Goal: Complete application form

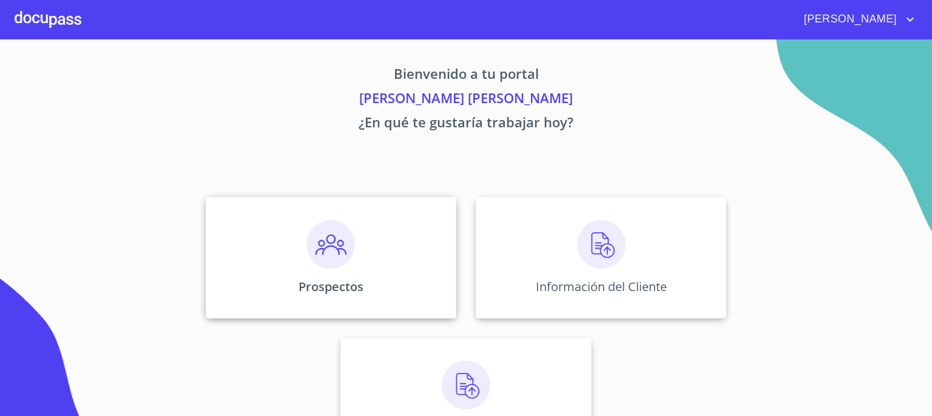
click at [330, 248] on img at bounding box center [331, 244] width 49 height 49
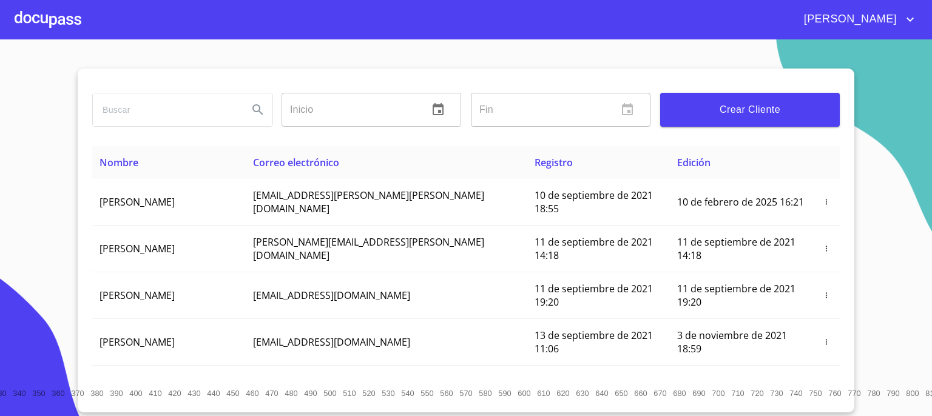
click at [676, 105] on span "Crear Cliente" at bounding box center [750, 109] width 160 height 17
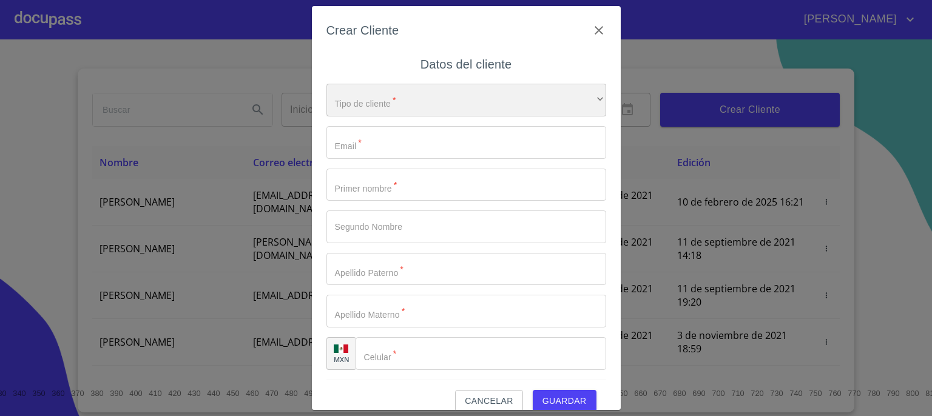
click at [435, 101] on div "​" at bounding box center [467, 100] width 280 height 33
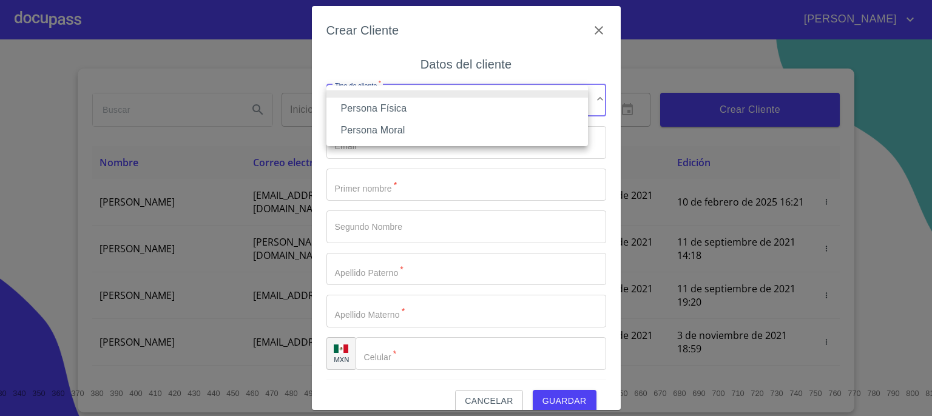
click at [455, 110] on li "Persona Física" at bounding box center [458, 109] width 262 height 22
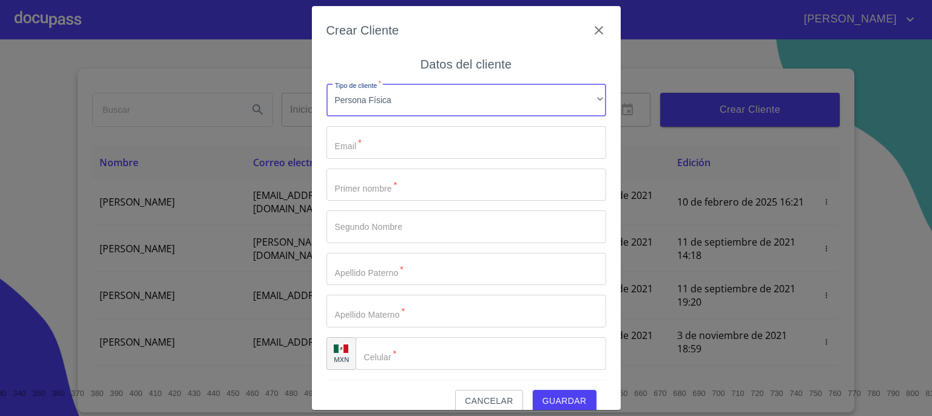
click at [418, 146] on input "Tipo de cliente   *" at bounding box center [467, 142] width 280 height 33
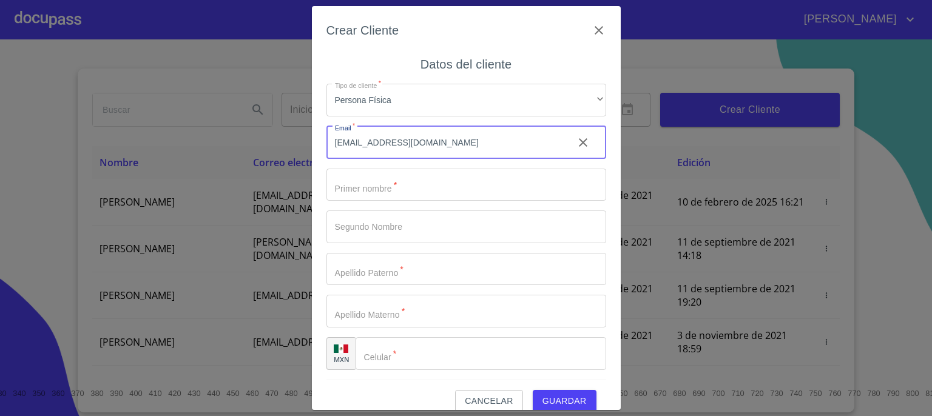
type input "jessajeru@hotmail.com"
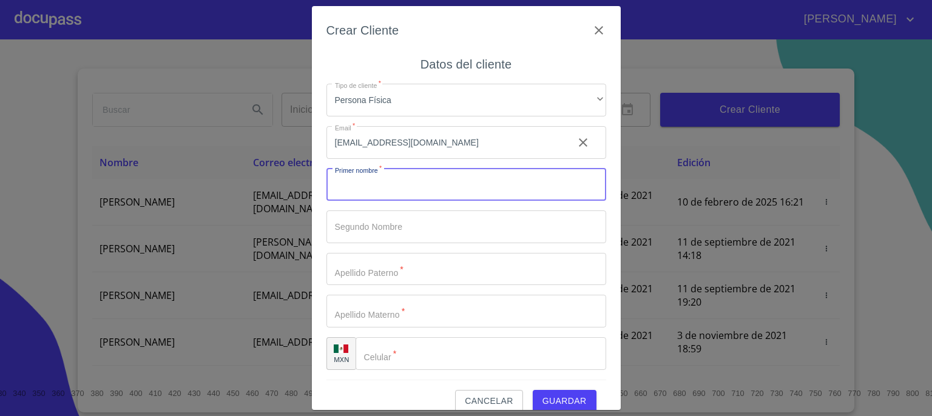
click at [416, 194] on input "Tipo de cliente   *" at bounding box center [467, 185] width 280 height 33
type input "JERUSALEM"
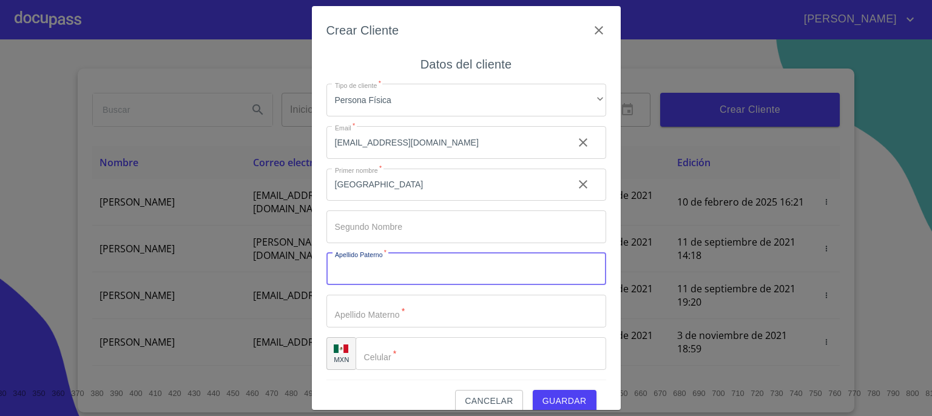
click at [395, 273] on input "Tipo de cliente   *" at bounding box center [467, 269] width 280 height 33
type input "RODRIGUEZ"
click at [382, 315] on input "Tipo de cliente   *" at bounding box center [467, 311] width 280 height 33
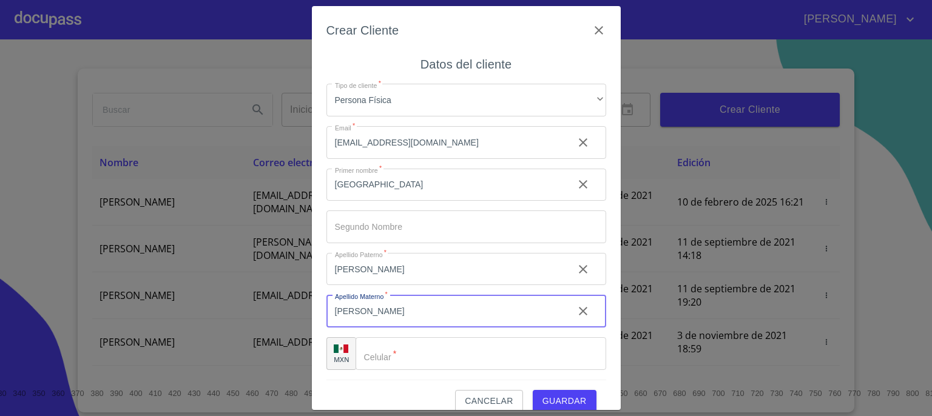
type input "URENDA"
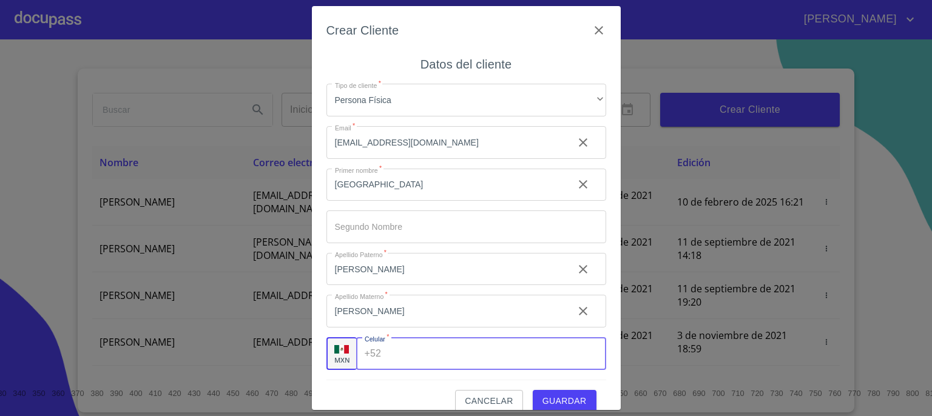
click at [494, 353] on input "Tipo de cliente   *" at bounding box center [496, 354] width 220 height 33
type input "(33)18623158"
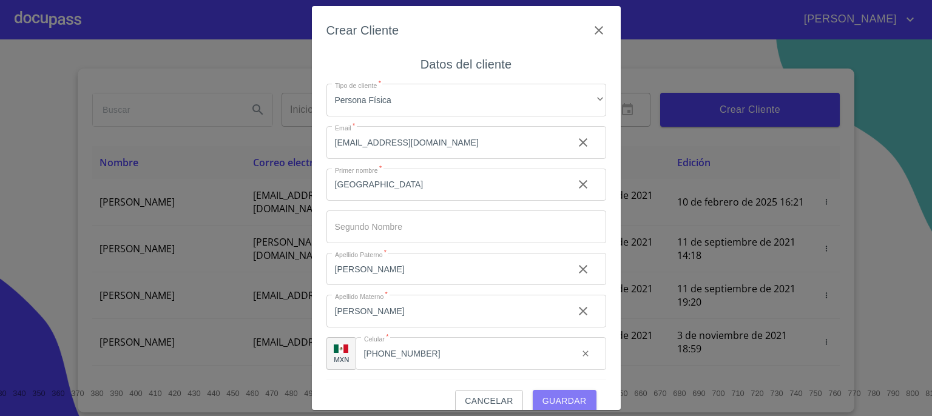
click at [556, 399] on span "Guardar" at bounding box center [565, 401] width 44 height 15
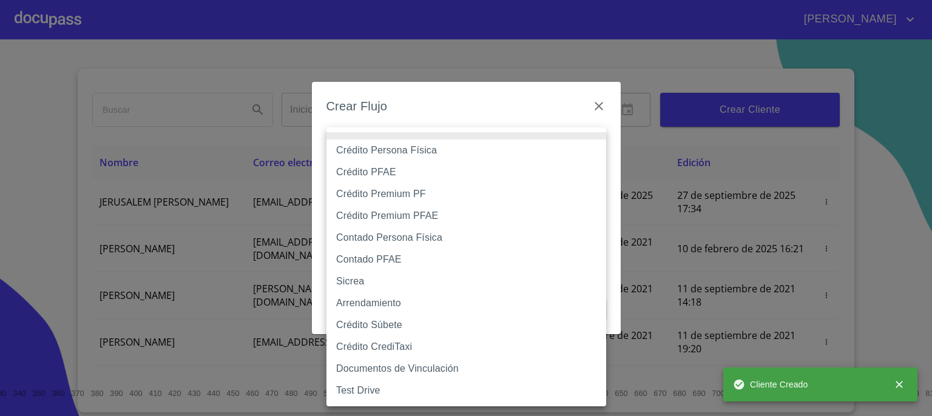
click at [599, 155] on body "FERNANDO ALEJANDRO Inicio ​ Fin ​ Crear Cliente Nombre Correo electrónico Regis…" at bounding box center [466, 208] width 932 height 416
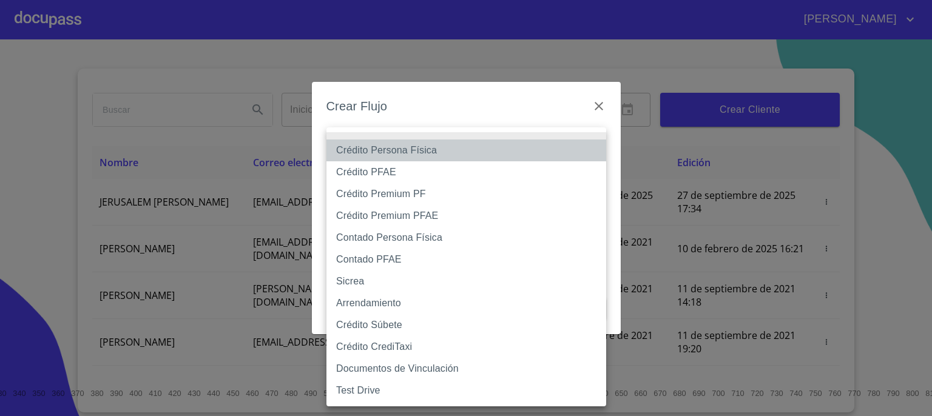
click at [509, 154] on li "Crédito Persona Física" at bounding box center [467, 151] width 280 height 22
type input "6009fb3c7d1714eb8809aa97"
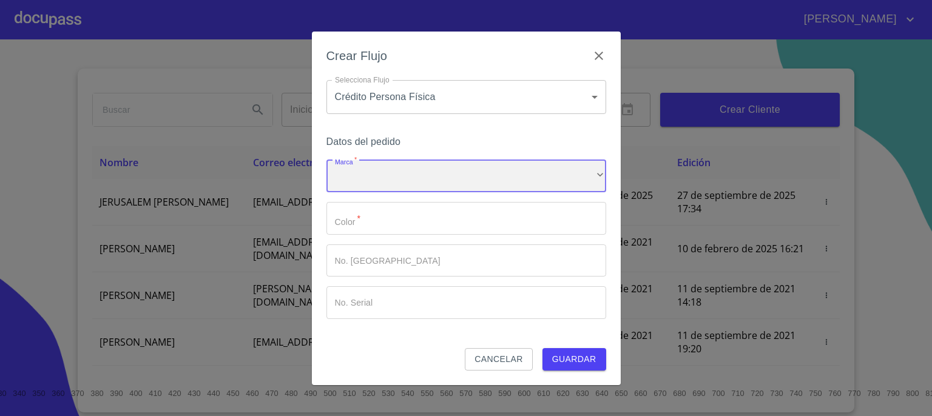
click at [507, 177] on div "​" at bounding box center [467, 176] width 280 height 33
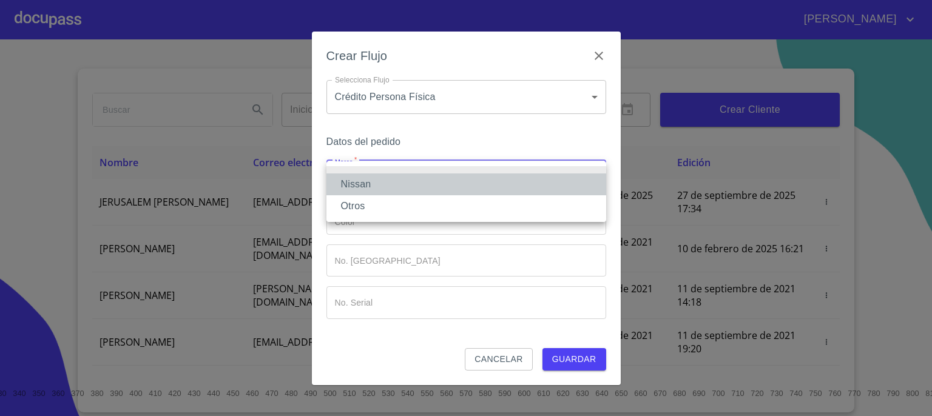
click at [500, 184] on li "Nissan" at bounding box center [467, 185] width 280 height 22
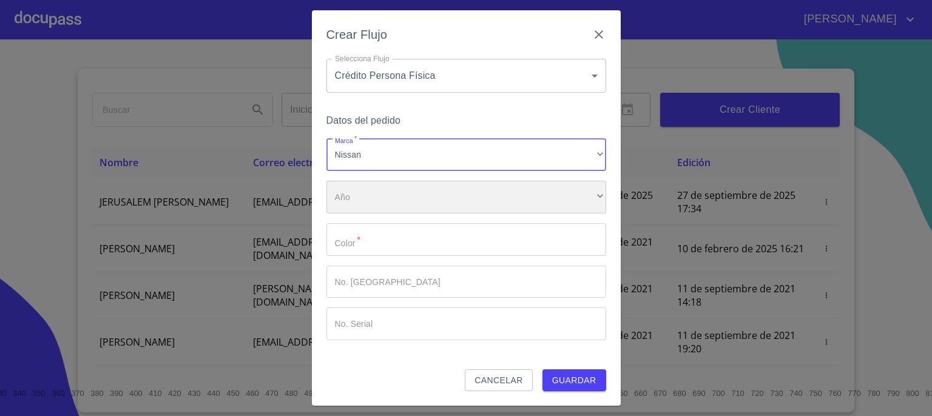
click at [495, 205] on div "​" at bounding box center [467, 197] width 280 height 33
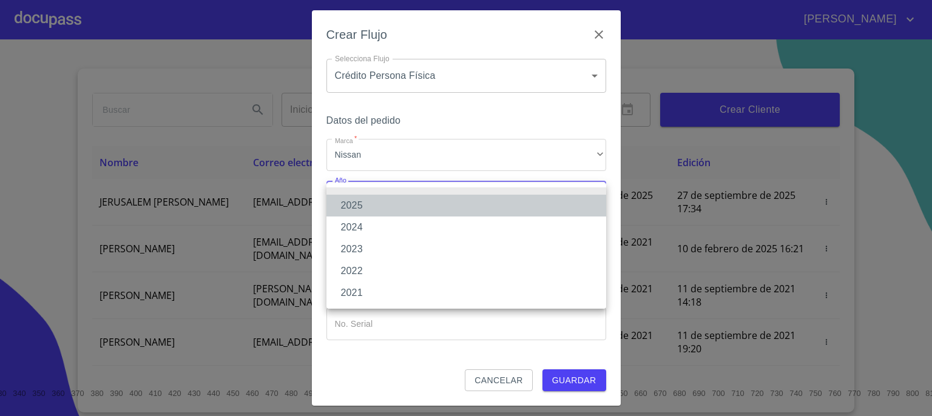
click at [495, 205] on li "2025" at bounding box center [467, 206] width 280 height 22
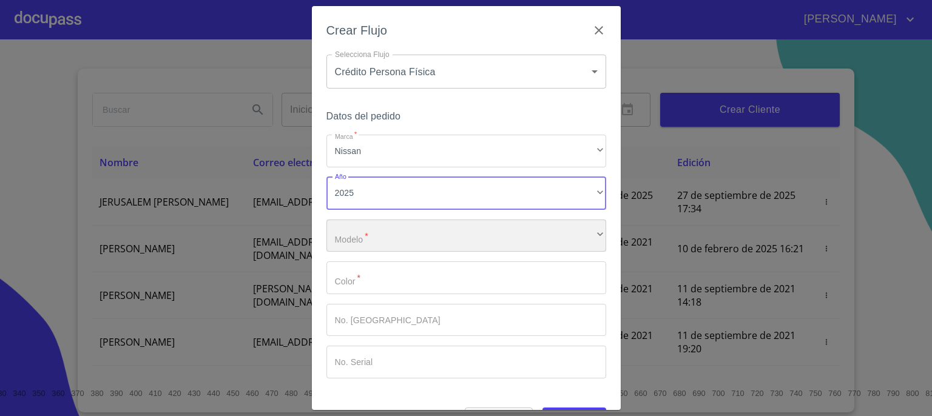
click at [472, 240] on div "​" at bounding box center [467, 236] width 280 height 33
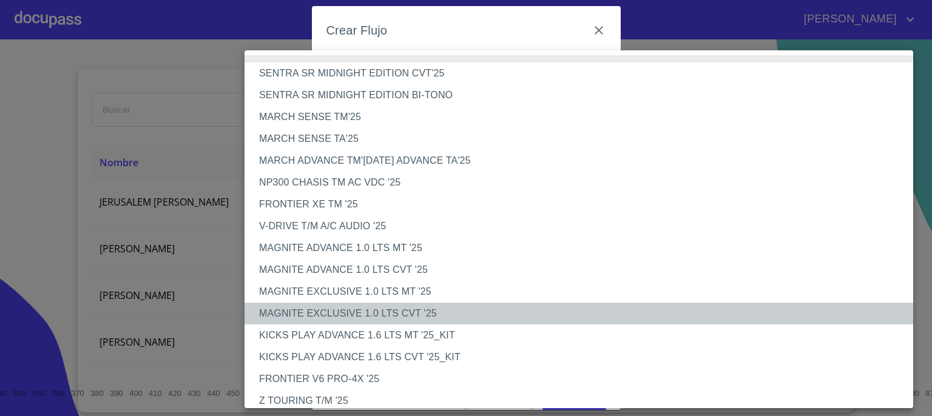
click at [416, 312] on li "MAGNITE EXCLUSIVE 1.0 LTS CVT '25" at bounding box center [584, 314] width 678 height 22
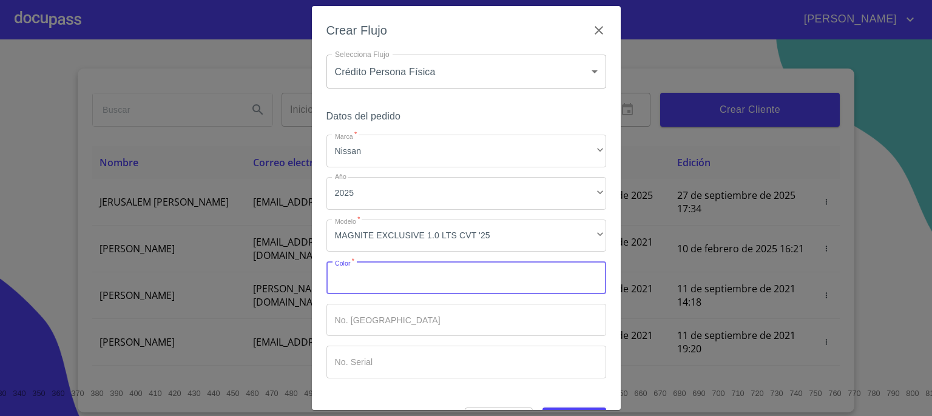
click at [447, 285] on input "Marca   *" at bounding box center [467, 278] width 280 height 33
type input "AZUL"
click at [438, 330] on input "Marca   *" at bounding box center [467, 320] width 280 height 33
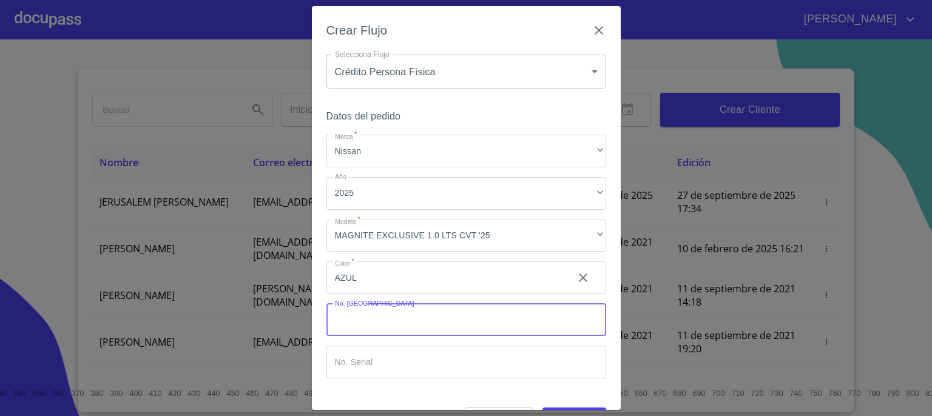
scroll to position [35, 0]
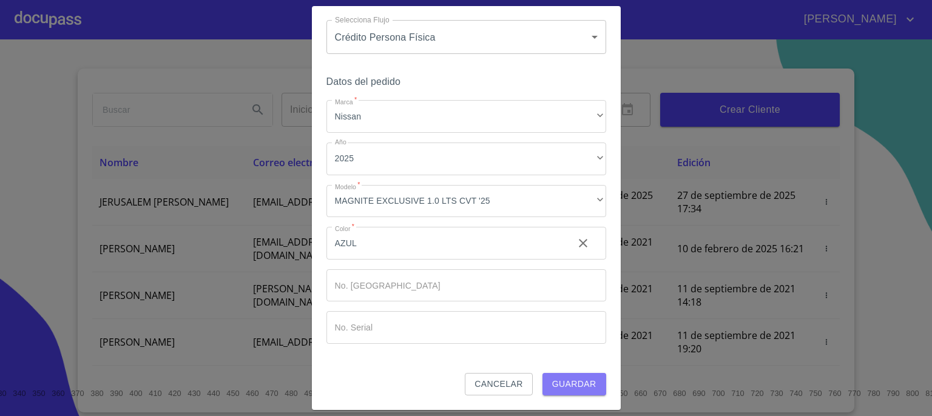
click at [563, 387] on span "Guardar" at bounding box center [574, 384] width 44 height 15
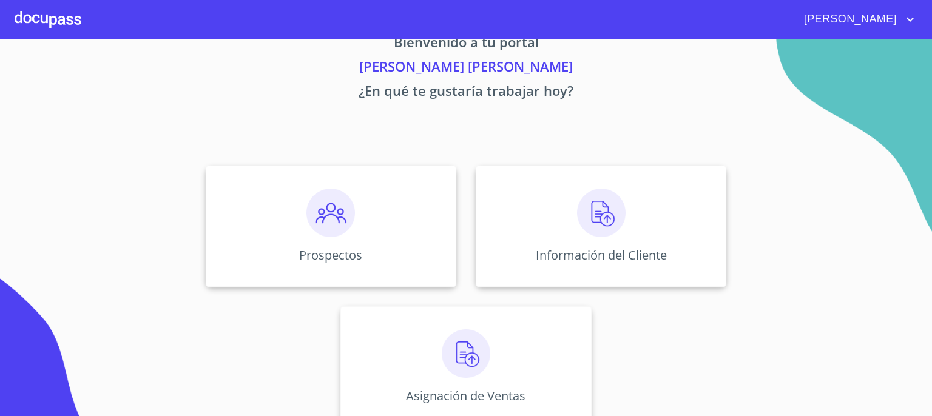
scroll to position [52, 0]
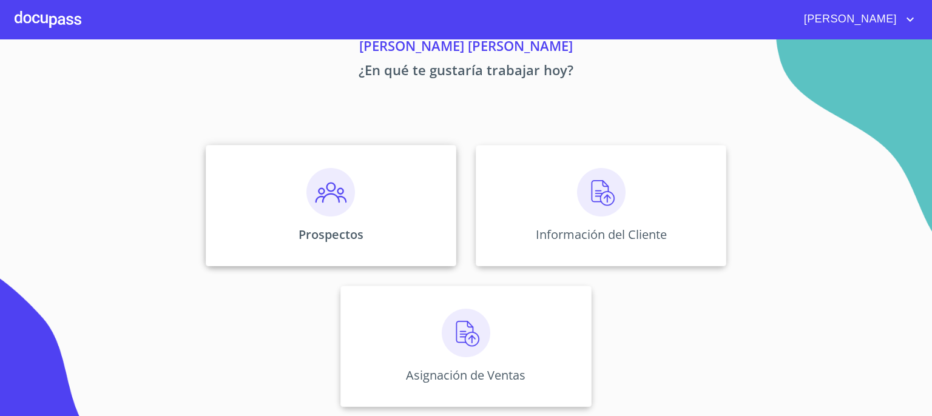
click at [327, 189] on img at bounding box center [331, 192] width 49 height 49
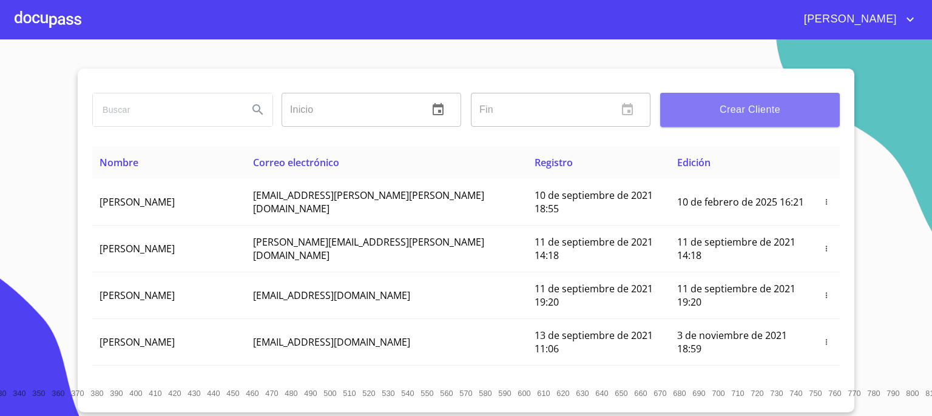
click at [720, 111] on span "Crear Cliente" at bounding box center [750, 109] width 160 height 17
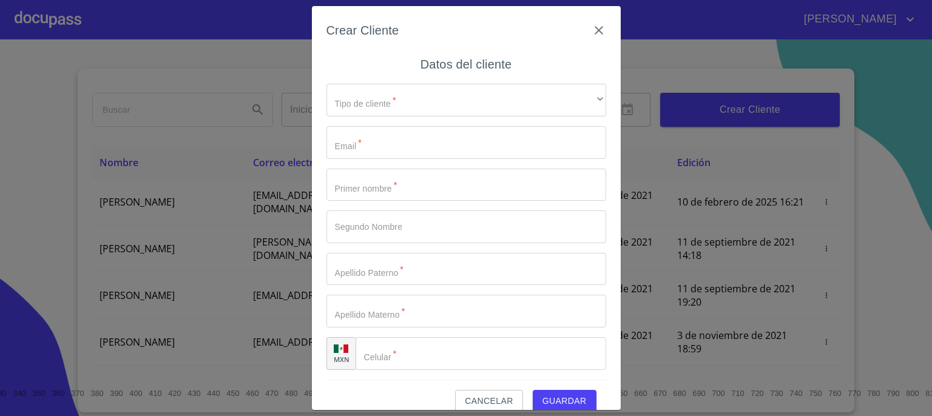
click at [585, 21] on div "Crear Cliente" at bounding box center [467, 38] width 280 height 34
click at [478, 399] on span "Cancelar" at bounding box center [489, 401] width 48 height 15
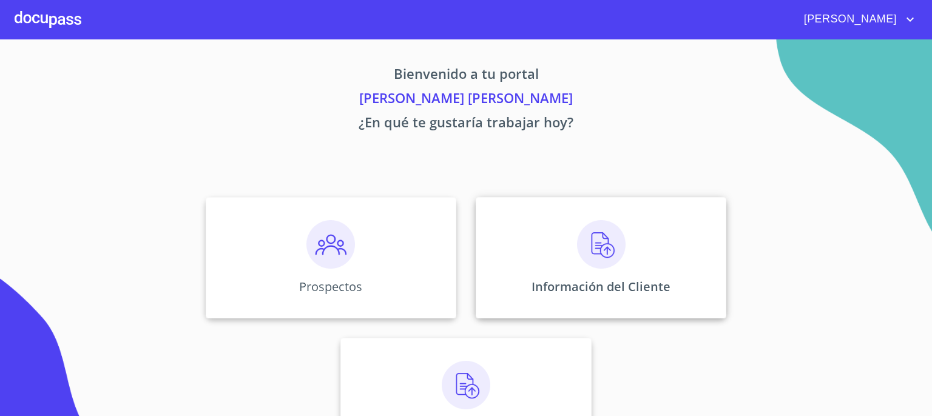
click at [597, 246] on img at bounding box center [601, 244] width 49 height 49
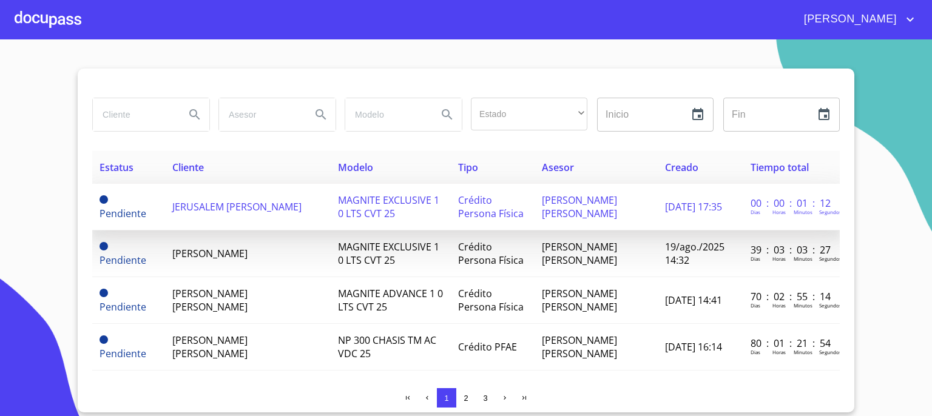
click at [209, 207] on span "JERUSALEM RODRIGUEZ URENDA" at bounding box center [236, 206] width 129 height 13
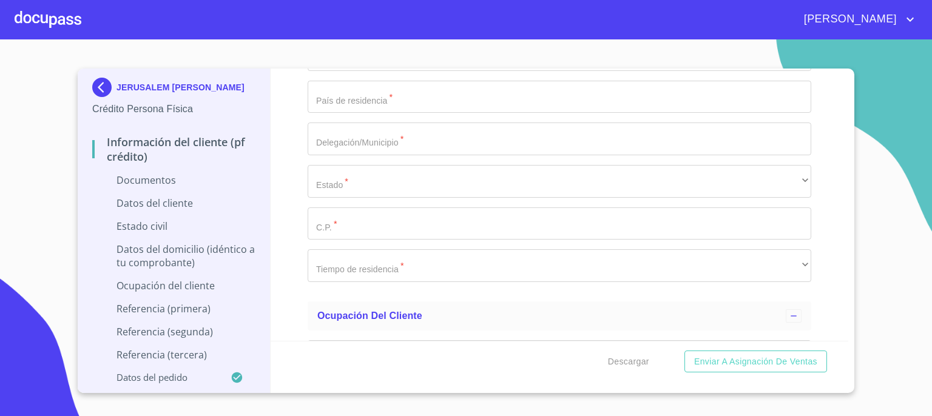
scroll to position [2482, 0]
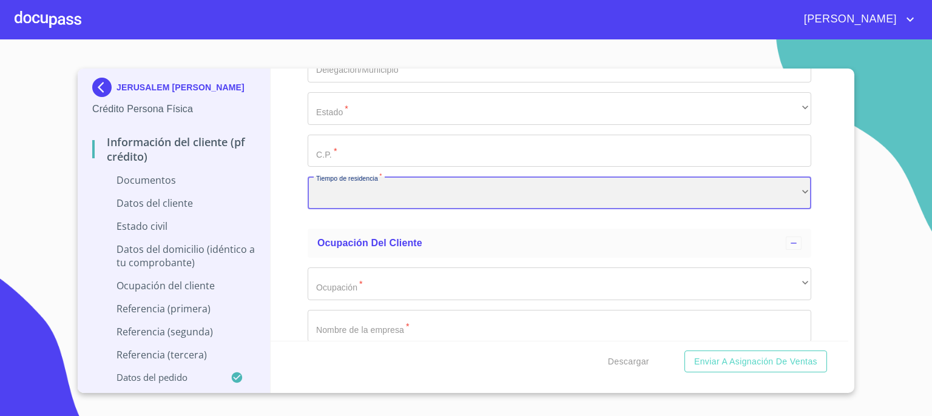
click at [792, 186] on div "​" at bounding box center [560, 193] width 504 height 33
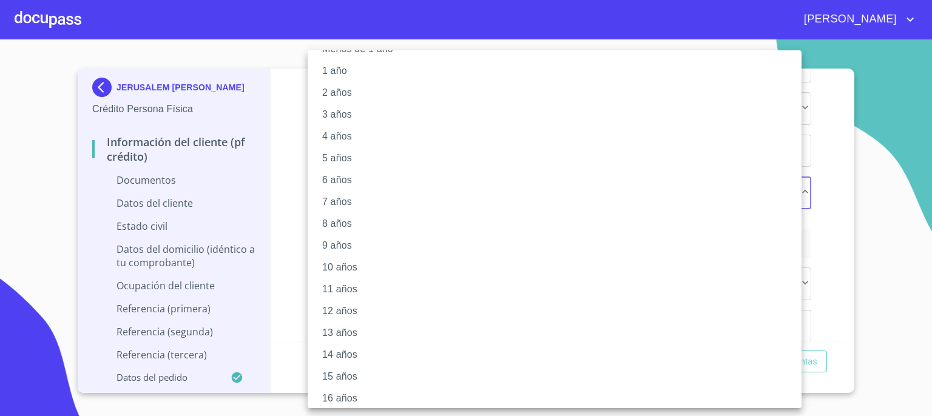
scroll to position [118, 0]
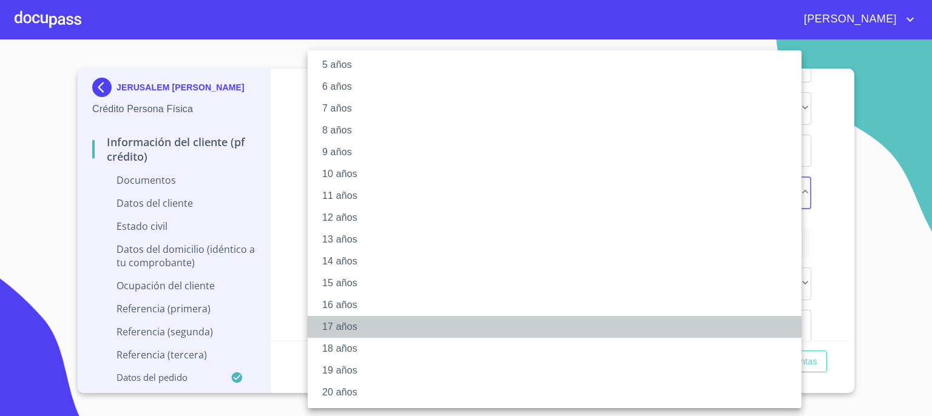
click at [569, 326] on li "17 años" at bounding box center [559, 327] width 503 height 22
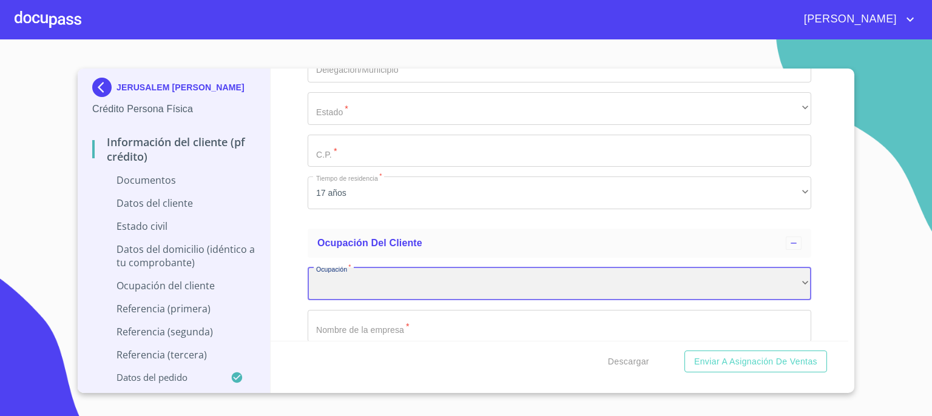
click at [577, 290] on div "​" at bounding box center [560, 284] width 504 height 33
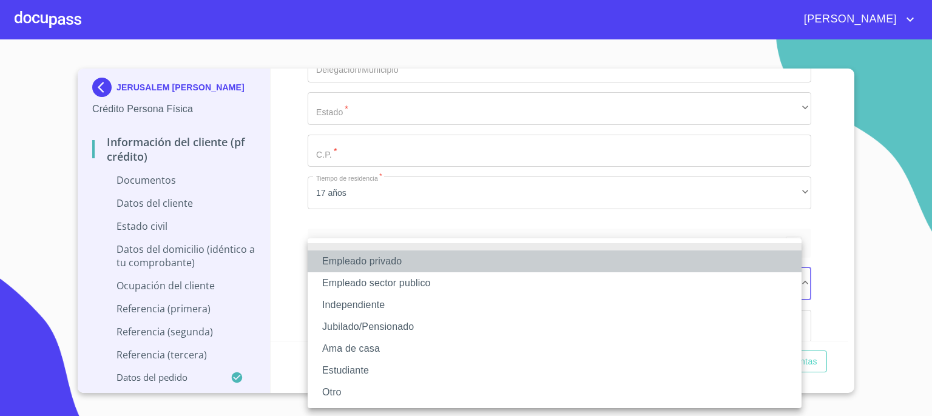
click at [558, 270] on li "Empleado privado" at bounding box center [555, 262] width 494 height 22
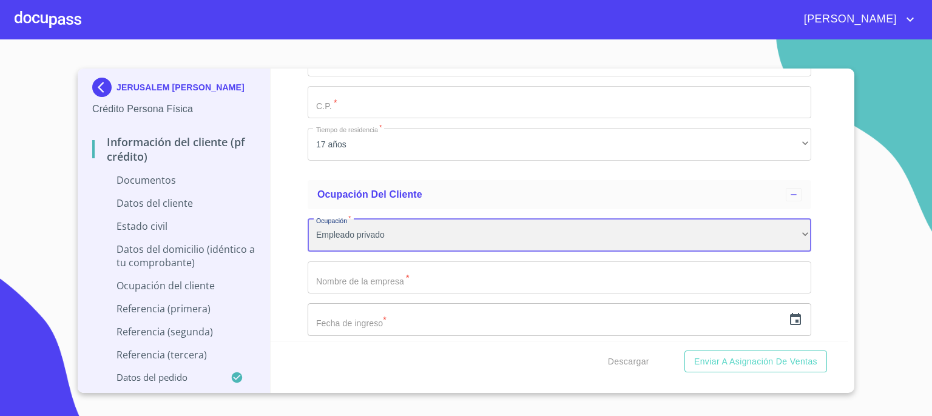
scroll to position [2554, 0]
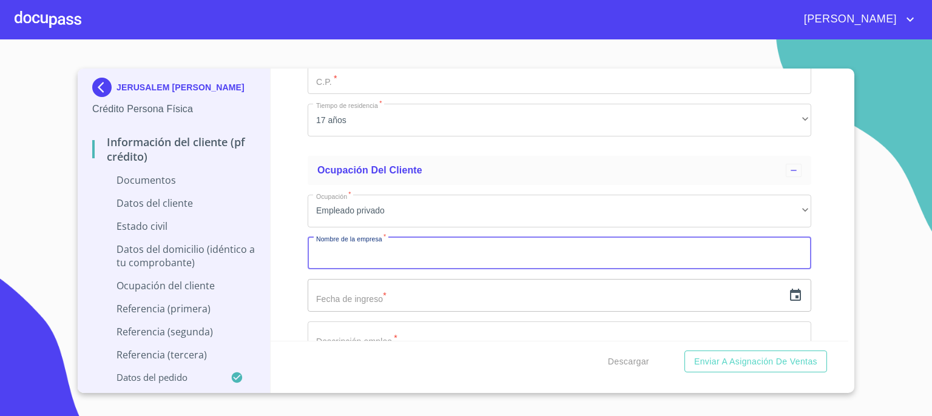
click at [564, 249] on input "Documento de identificación.   *" at bounding box center [560, 253] width 504 height 33
type input "NOVONAFAR"
click at [540, 294] on input "text" at bounding box center [546, 295] width 476 height 33
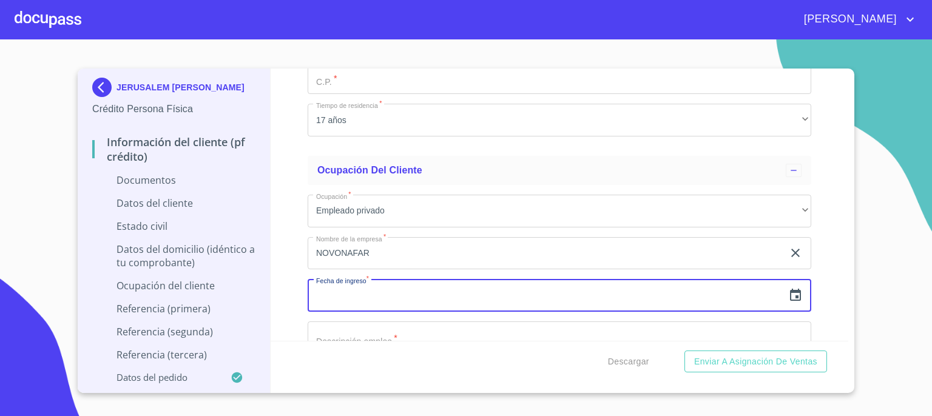
click at [792, 291] on icon "button" at bounding box center [796, 295] width 15 height 15
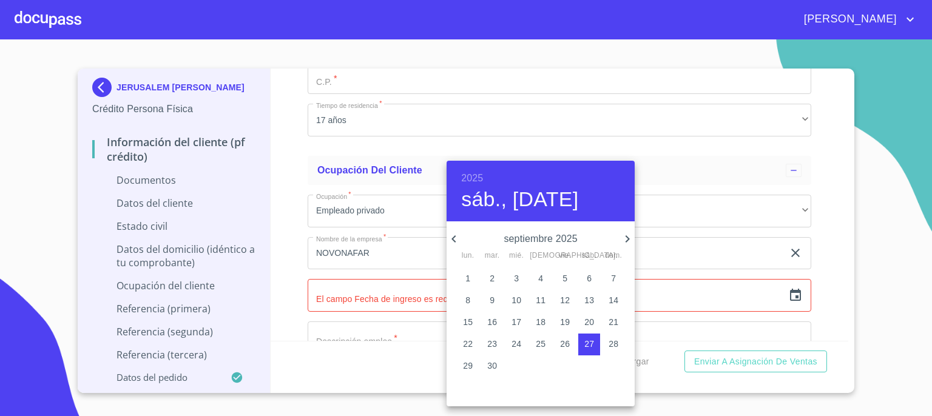
click at [453, 242] on icon "button" at bounding box center [454, 239] width 15 height 15
click at [478, 178] on h6 "2025" at bounding box center [472, 178] width 22 height 17
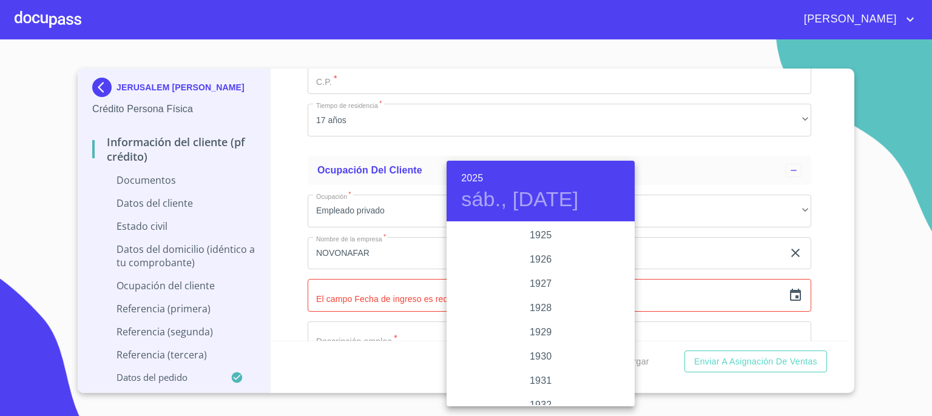
scroll to position [2355, 0]
click at [544, 314] on div "2025" at bounding box center [541, 314] width 188 height 24
type input "27 de sep. de 2025"
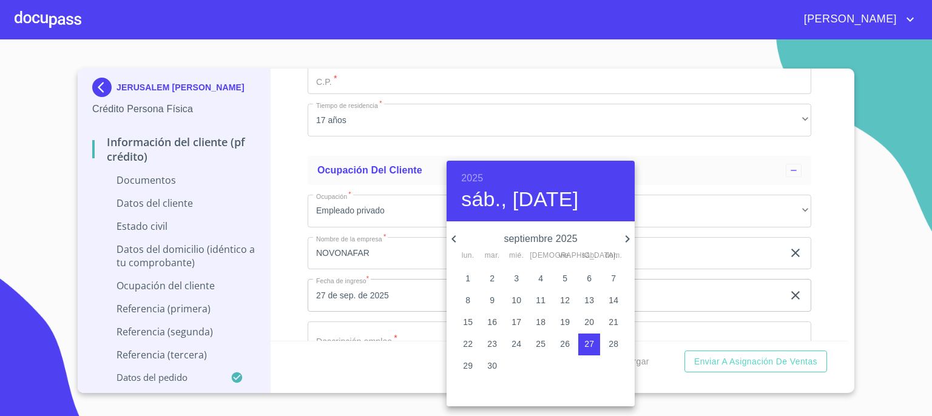
click at [695, 337] on div at bounding box center [466, 208] width 932 height 416
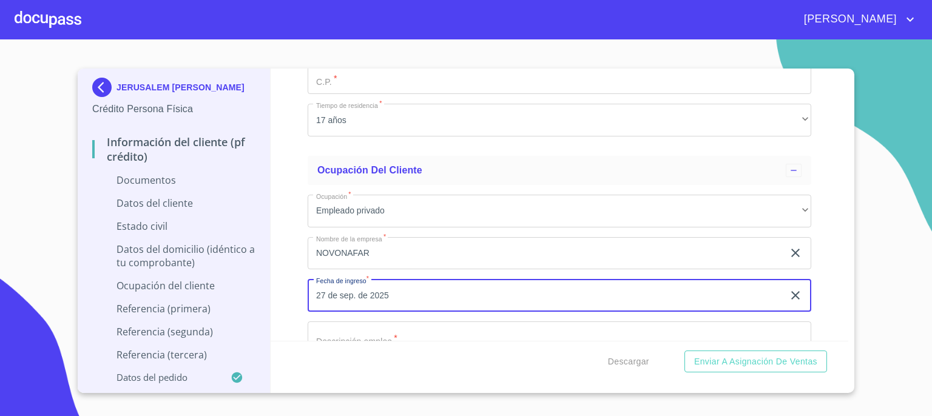
click at [618, 290] on input "27 de sep. de 2025" at bounding box center [548, 295] width 481 height 33
click at [792, 297] on icon "button" at bounding box center [796, 295] width 8 height 8
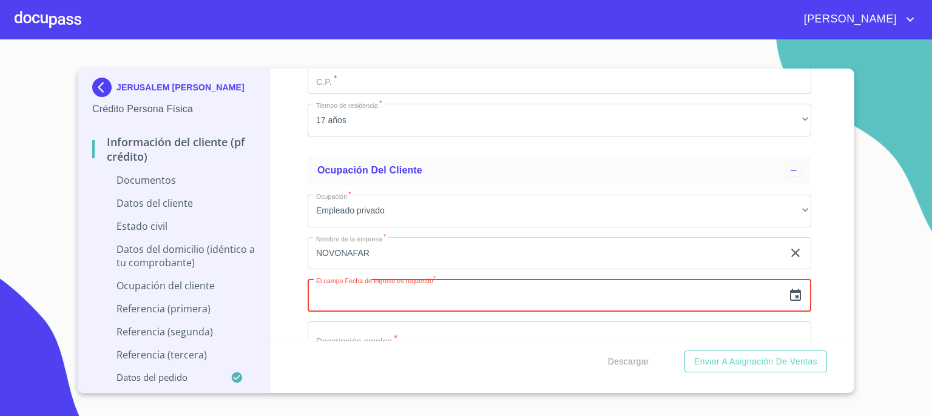
click at [524, 294] on input "text" at bounding box center [546, 295] width 476 height 33
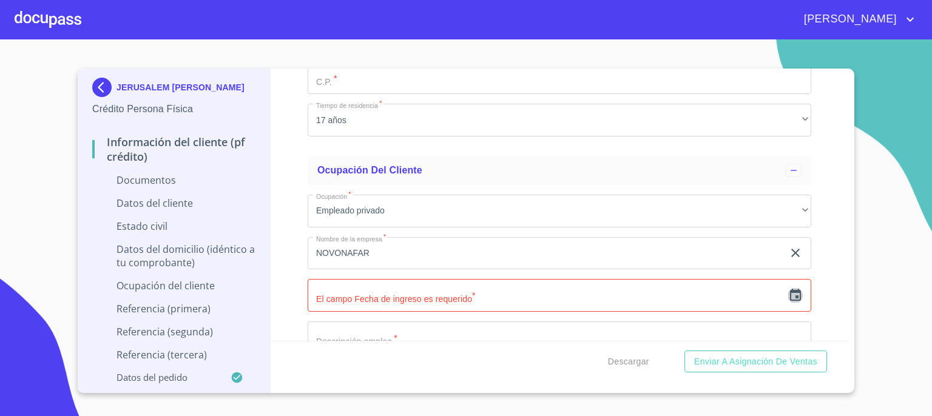
click at [789, 294] on icon "button" at bounding box center [796, 295] width 15 height 15
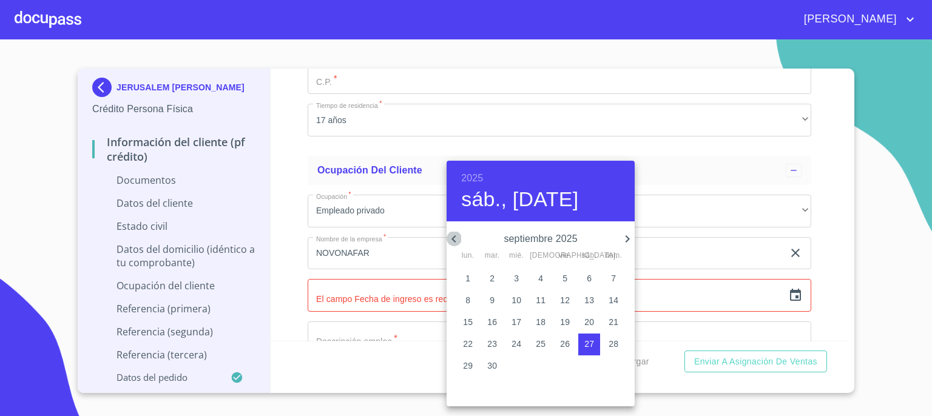
click at [459, 240] on icon "button" at bounding box center [454, 239] width 15 height 15
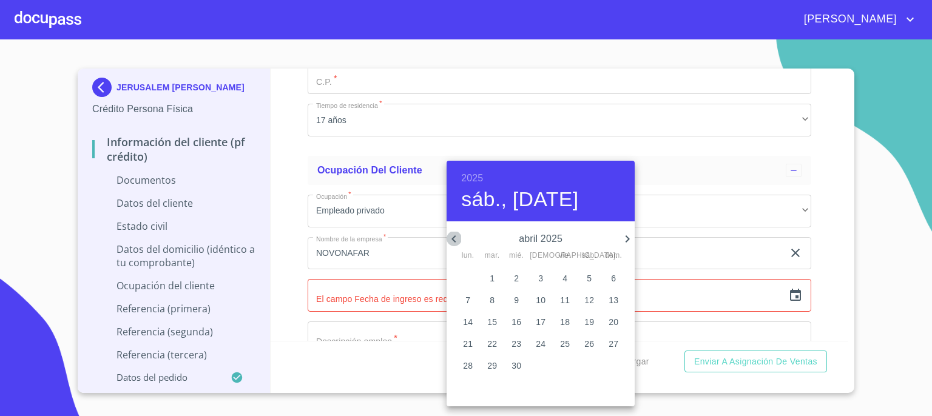
click at [459, 240] on icon "button" at bounding box center [454, 239] width 15 height 15
click at [626, 239] on icon "button" at bounding box center [627, 239] width 15 height 15
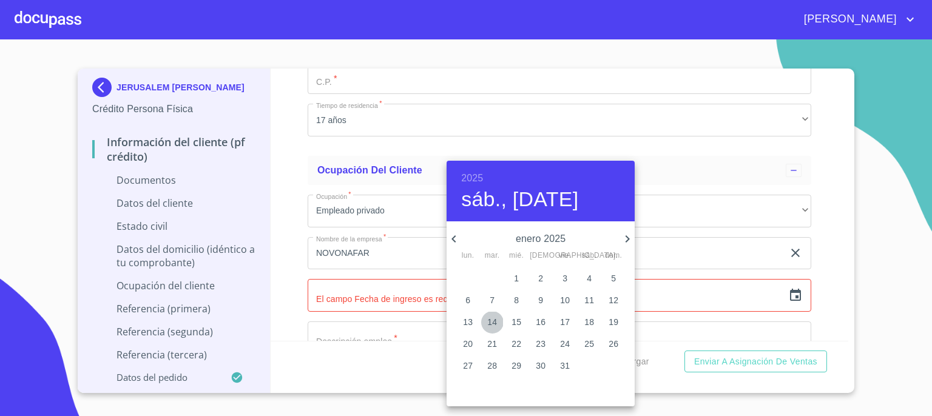
click at [498, 324] on span "14" at bounding box center [492, 322] width 22 height 12
type input "14 de ene. de 2025"
click at [840, 313] on div at bounding box center [466, 208] width 932 height 416
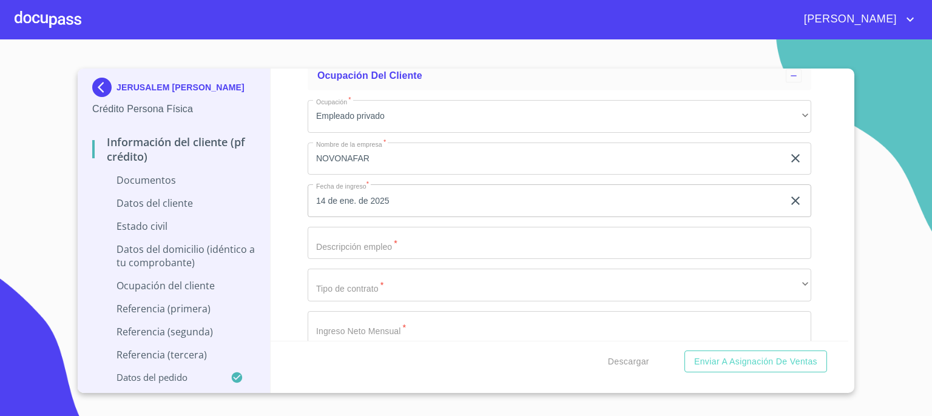
scroll to position [2652, 0]
click at [651, 246] on input "Documento de identificación.   *" at bounding box center [560, 241] width 504 height 33
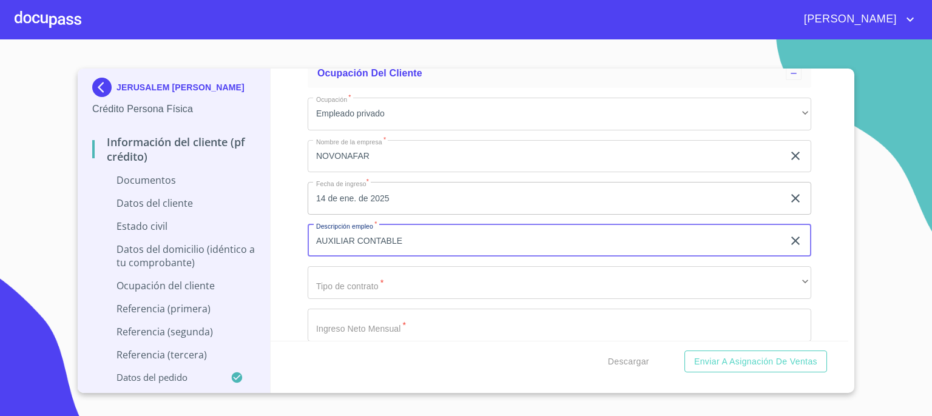
type input "AUXILIAR CONTABLE"
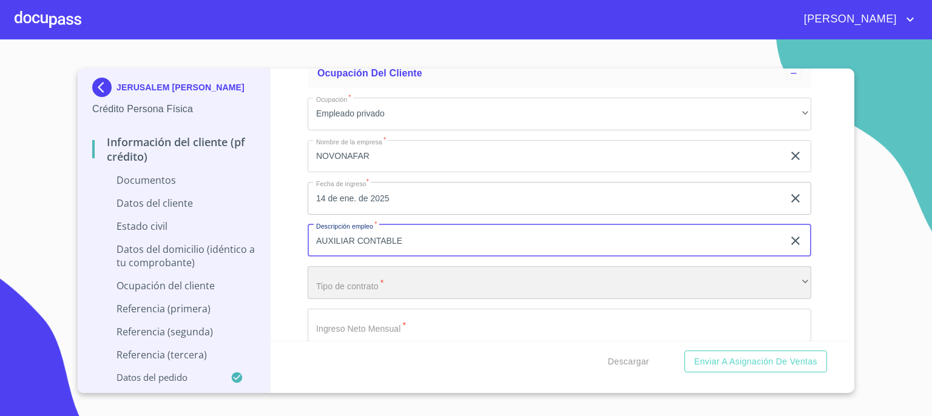
click at [601, 282] on div "​" at bounding box center [560, 282] width 504 height 33
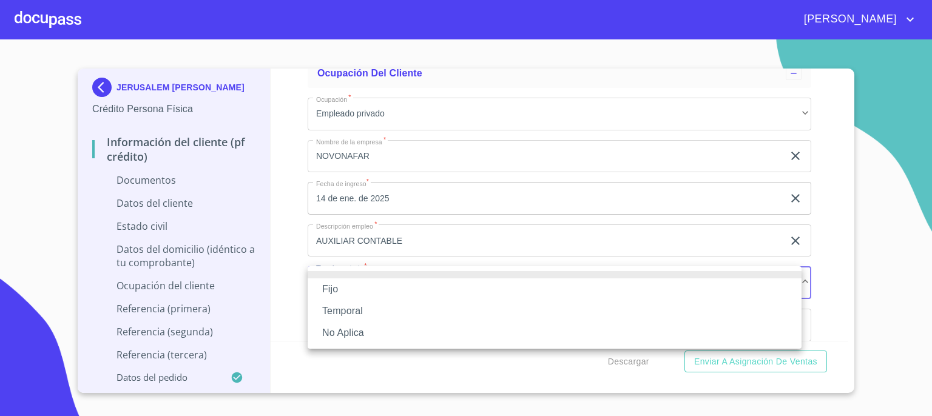
click at [573, 291] on li "Fijo" at bounding box center [555, 290] width 494 height 22
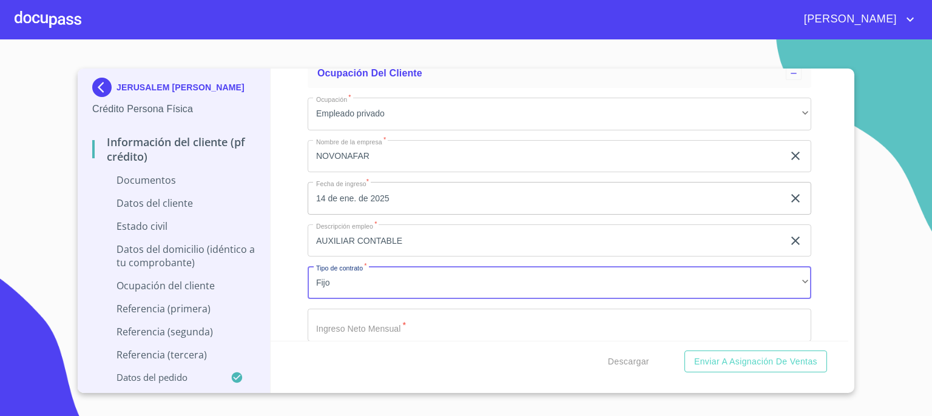
click at [534, 327] on input "Documento de identificación.   *" at bounding box center [560, 325] width 504 height 33
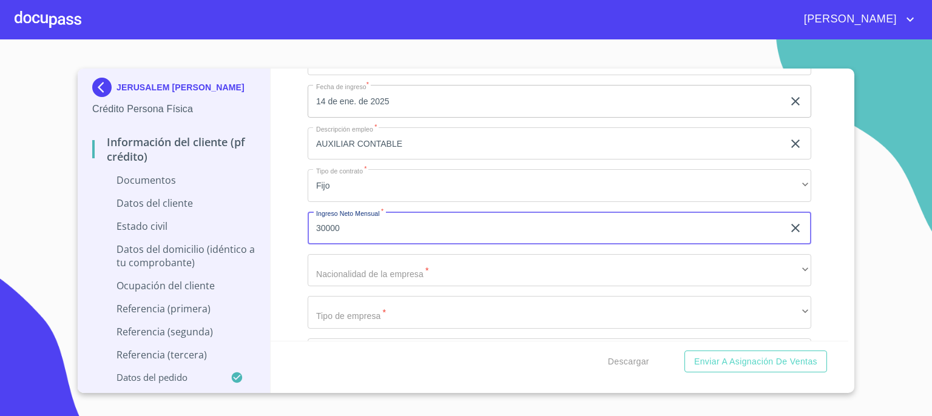
scroll to position [2773, 0]
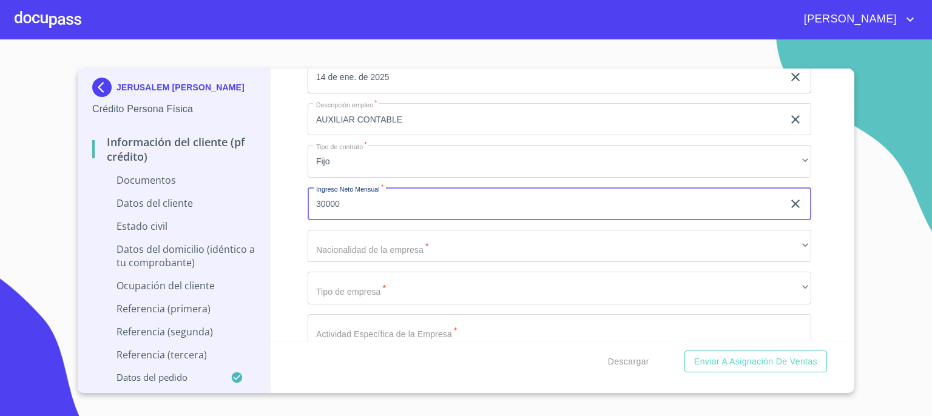
type input "30000"
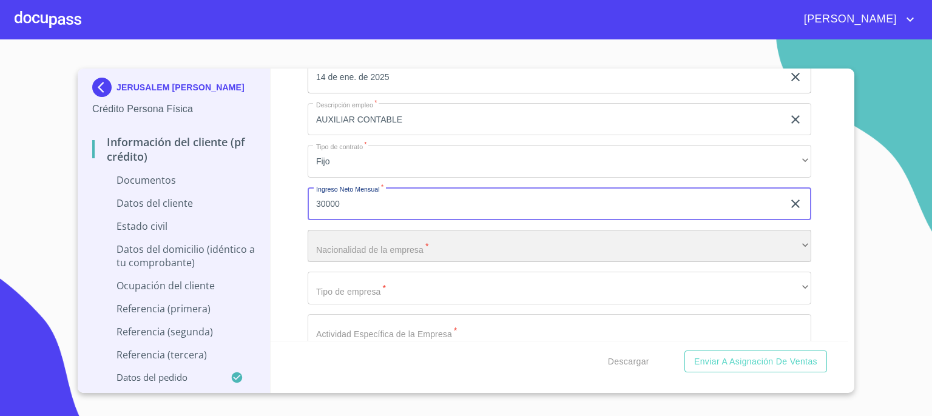
click at [673, 241] on div "​" at bounding box center [560, 246] width 504 height 33
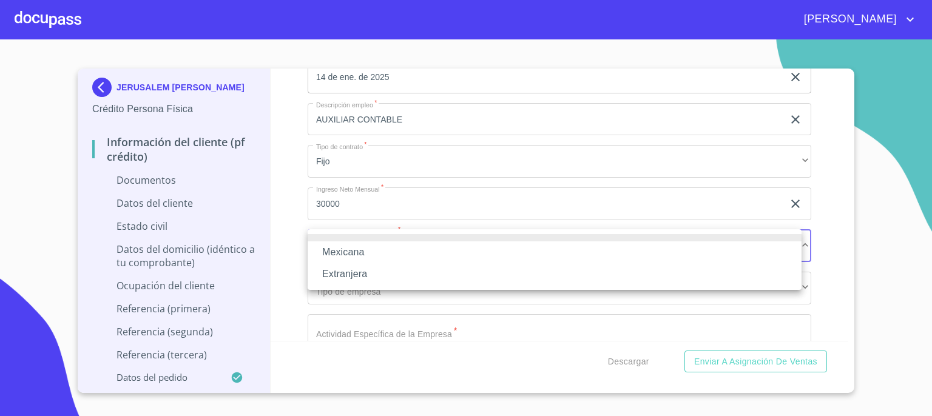
click at [639, 254] on li "Mexicana" at bounding box center [555, 253] width 494 height 22
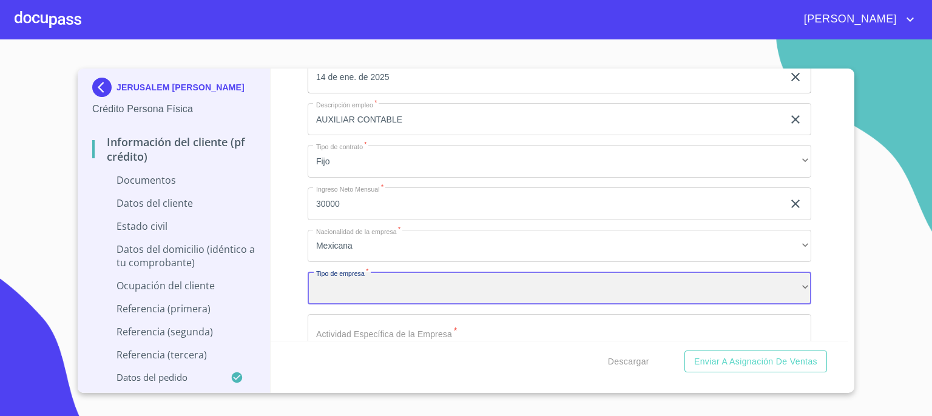
click at [568, 300] on div "​" at bounding box center [560, 288] width 504 height 33
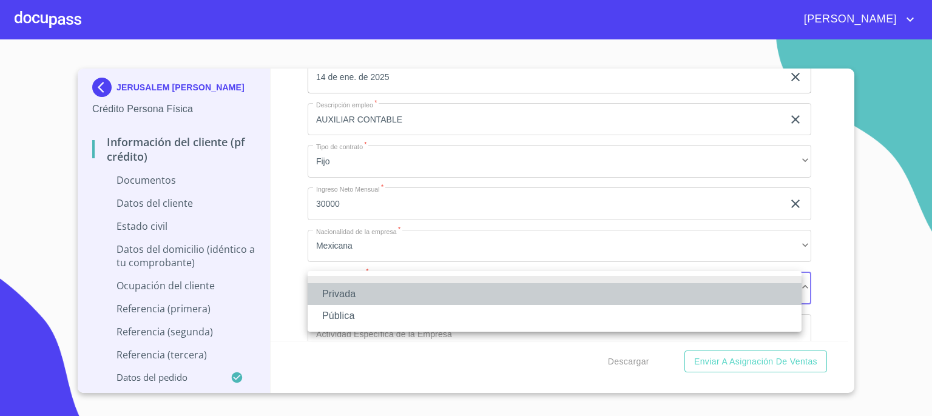
click at [568, 300] on li "Privada" at bounding box center [555, 294] width 494 height 22
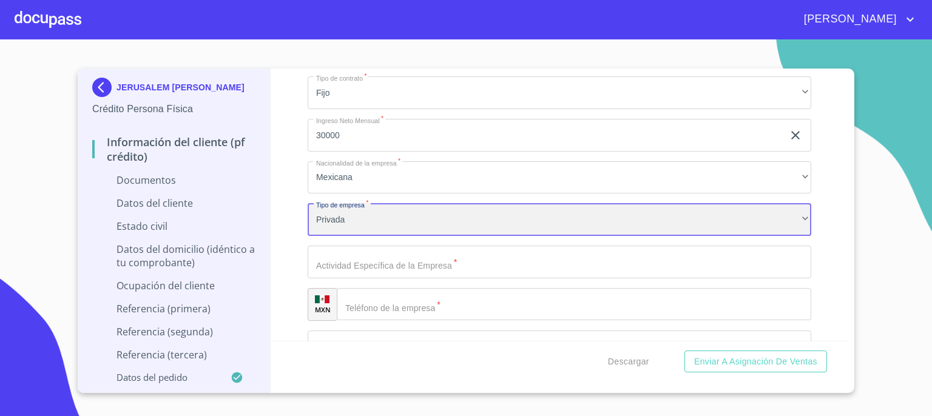
scroll to position [2870, 0]
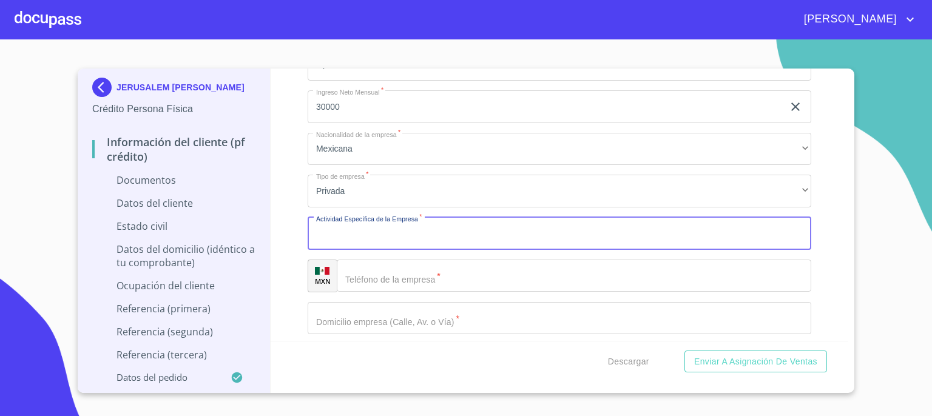
click at [665, 230] on input "Documento de identificación.   *" at bounding box center [560, 233] width 504 height 33
type input "FARMACEUTICA"
click at [614, 279] on input "Documento de identificación.   *" at bounding box center [574, 276] width 475 height 33
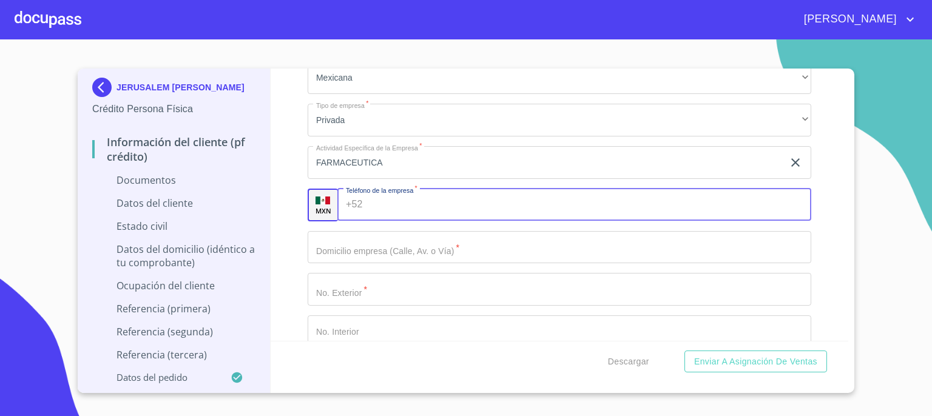
scroll to position [2967, 0]
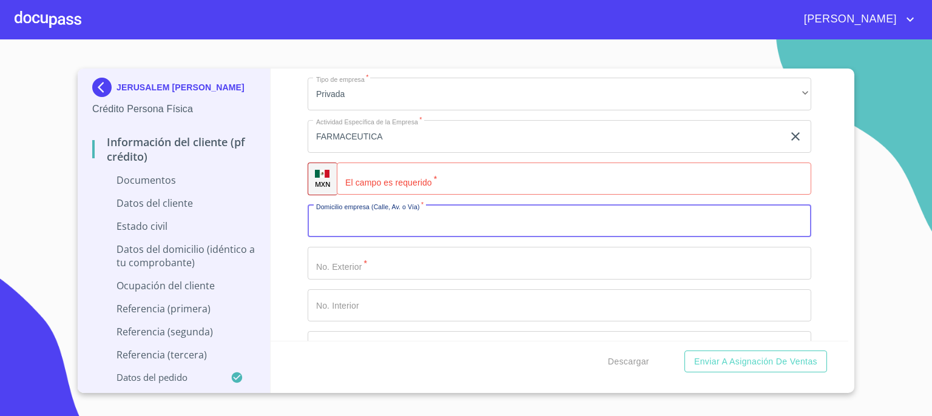
click at [632, 220] on input "Documento de identificación.   *" at bounding box center [560, 221] width 504 height 33
type input "JUSTO SIERRA"
click at [612, 265] on input "Documento de identificación.   *" at bounding box center [560, 263] width 504 height 33
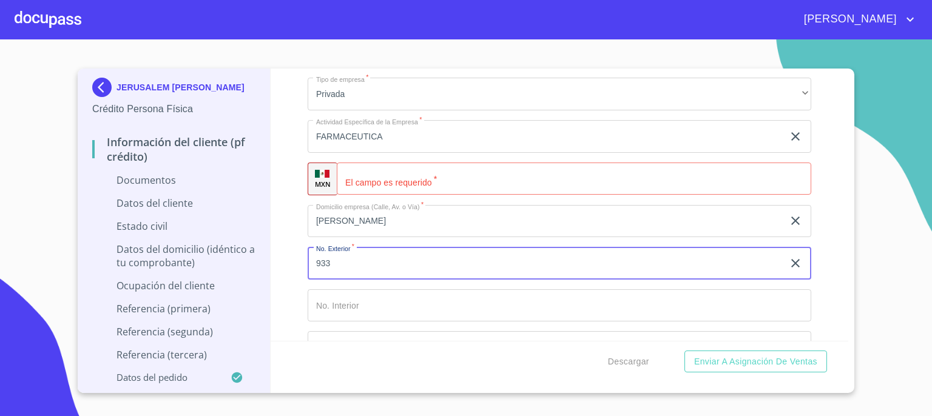
type input "933"
click at [823, 290] on div "Información del cliente (PF crédito) Documentos Documento de identificación.   …" at bounding box center [560, 205] width 579 height 273
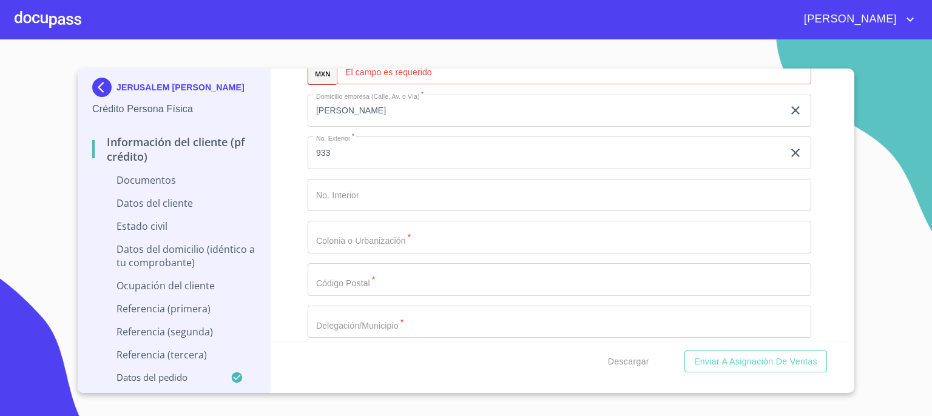
scroll to position [3089, 0]
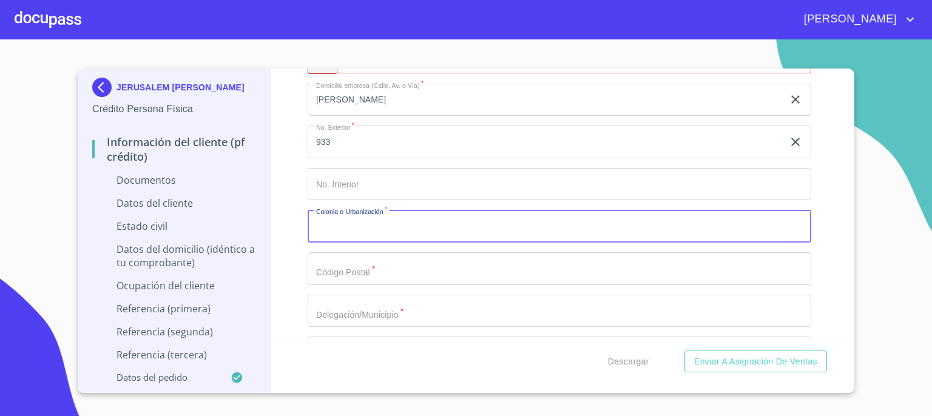
click at [693, 226] on input "Documento de identificación.   *" at bounding box center [560, 226] width 504 height 33
click at [339, 226] on input "AGUABLANCA" at bounding box center [546, 226] width 476 height 33
click at [391, 230] on input "AGUA BLANCA" at bounding box center [546, 226] width 476 height 33
type input "AGUA BLANCA INDUSTRIAL"
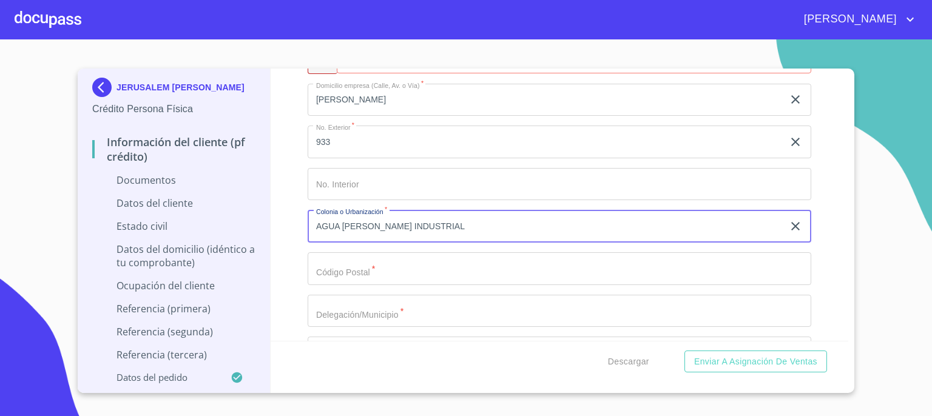
click at [365, 273] on input "Documento de identificación.   *" at bounding box center [560, 269] width 504 height 33
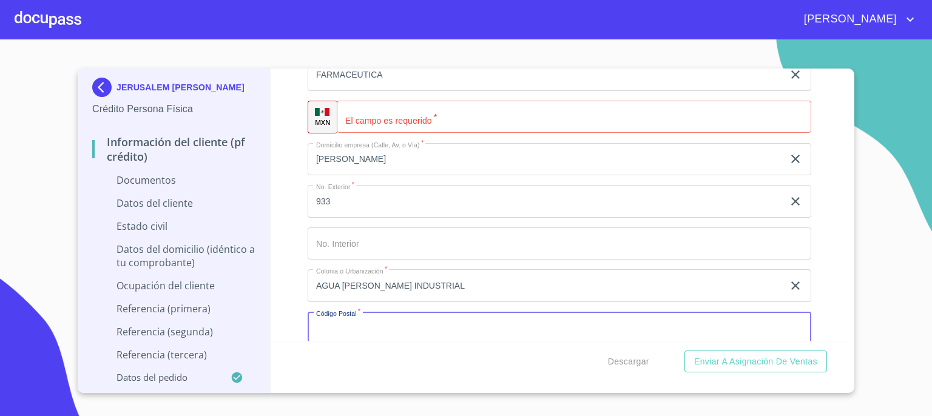
scroll to position [3016, 0]
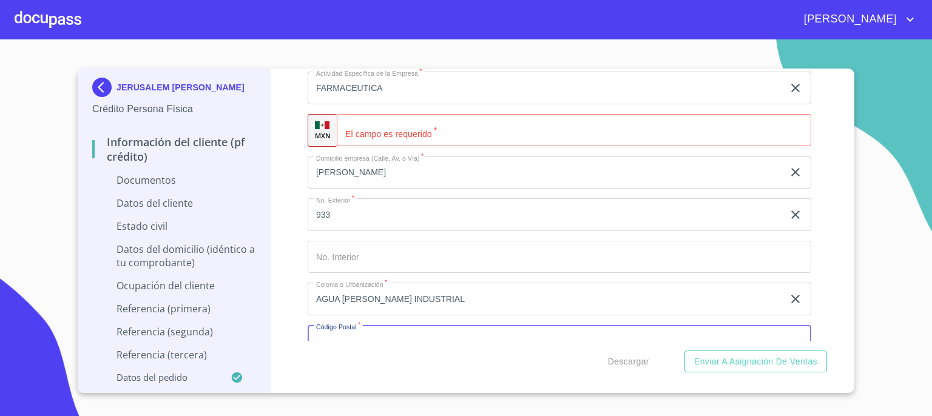
click at [643, 124] on input "Documento de identificación.   *" at bounding box center [574, 130] width 475 height 33
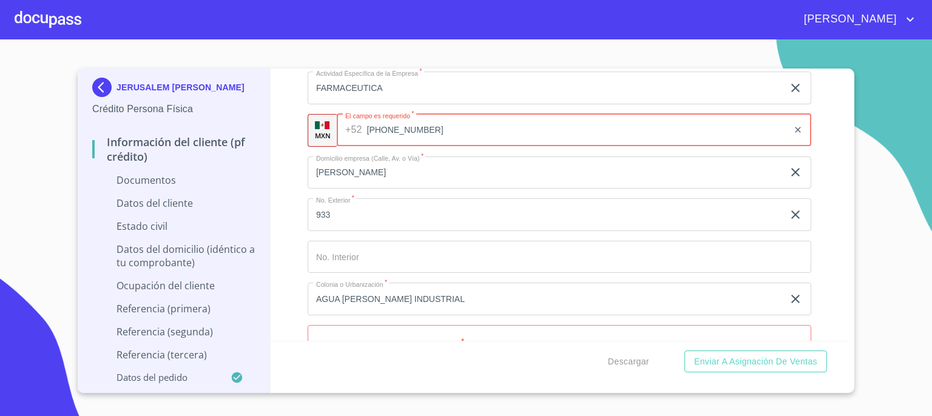
type input "(33)36122351"
click at [744, 262] on input "Documento de identificación.   *" at bounding box center [560, 257] width 504 height 33
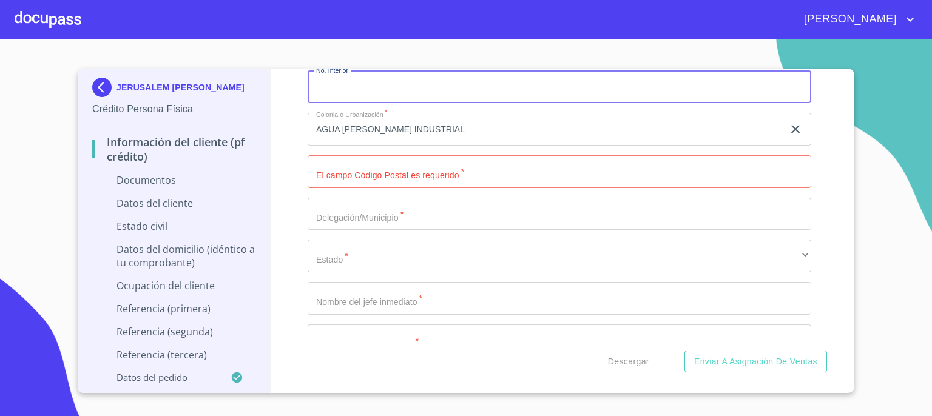
scroll to position [3186, 0]
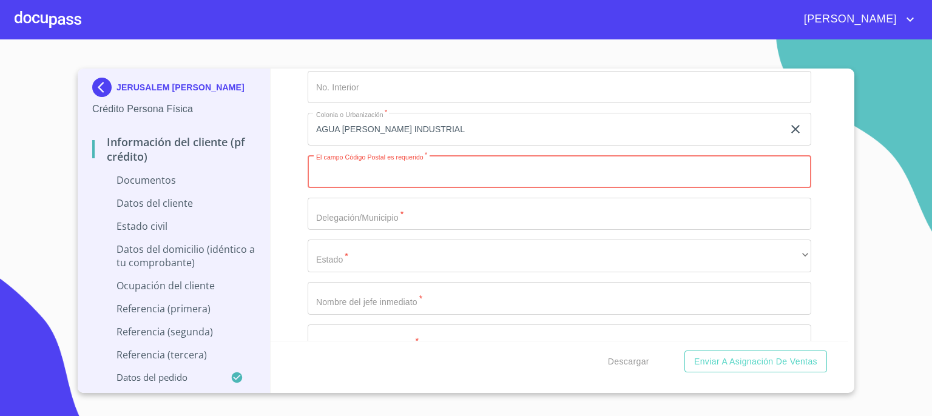
click at [529, 179] on input "Documento de identificación.   *" at bounding box center [560, 171] width 504 height 33
click at [465, 170] on input "Documento de identificación.   *" at bounding box center [560, 171] width 504 height 33
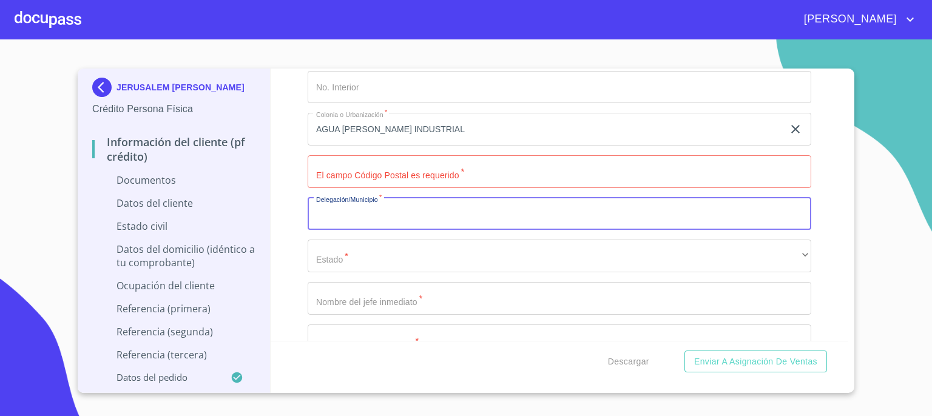
click at [368, 214] on input "Documento de identificación.   *" at bounding box center [560, 214] width 504 height 33
type input "ZAPOPAN"
click at [373, 167] on input "Documento de identificación.   *" at bounding box center [560, 171] width 504 height 33
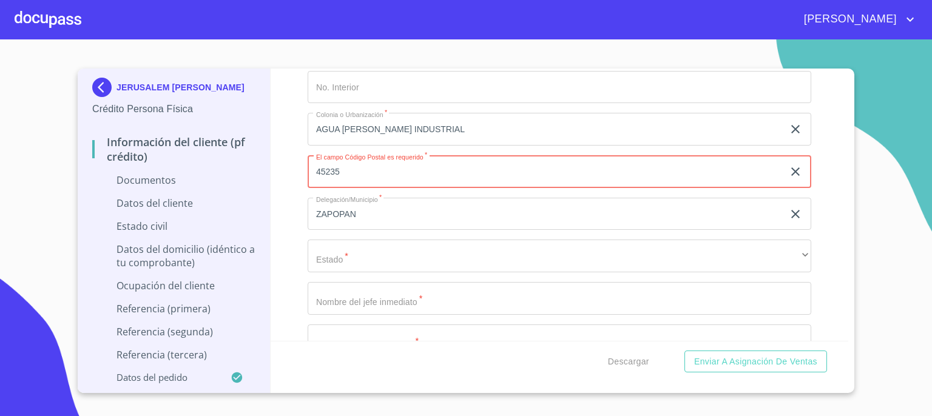
type input "45235"
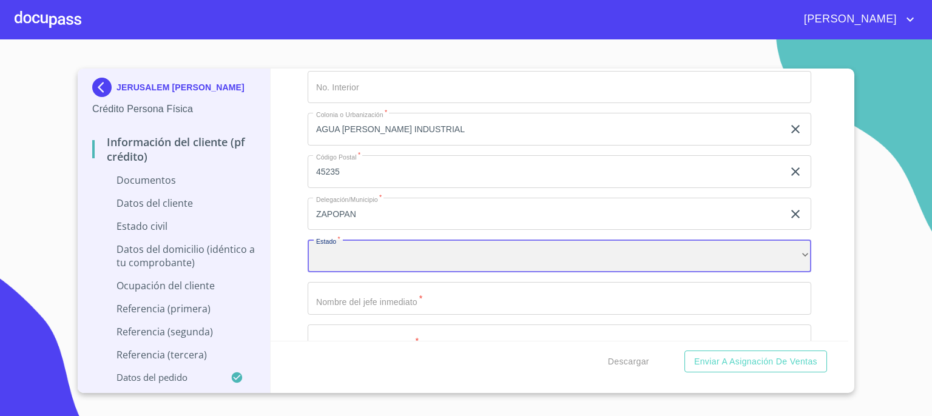
click at [444, 260] on div "​" at bounding box center [560, 256] width 504 height 33
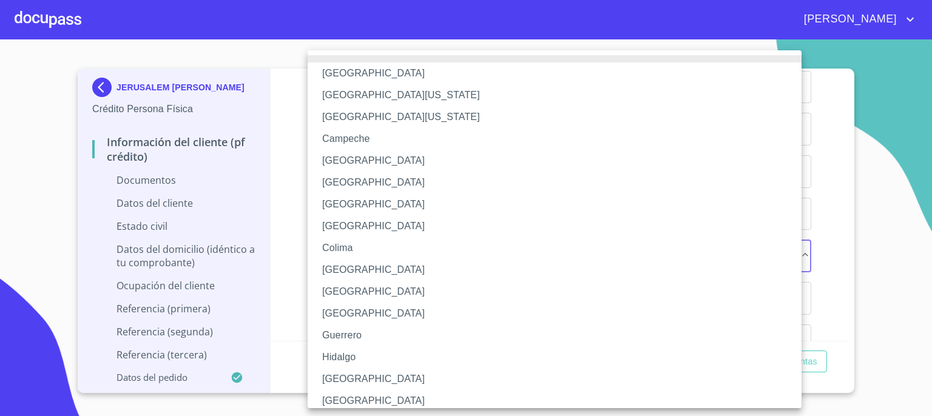
click at [397, 378] on li "Jalisco" at bounding box center [559, 379] width 503 height 22
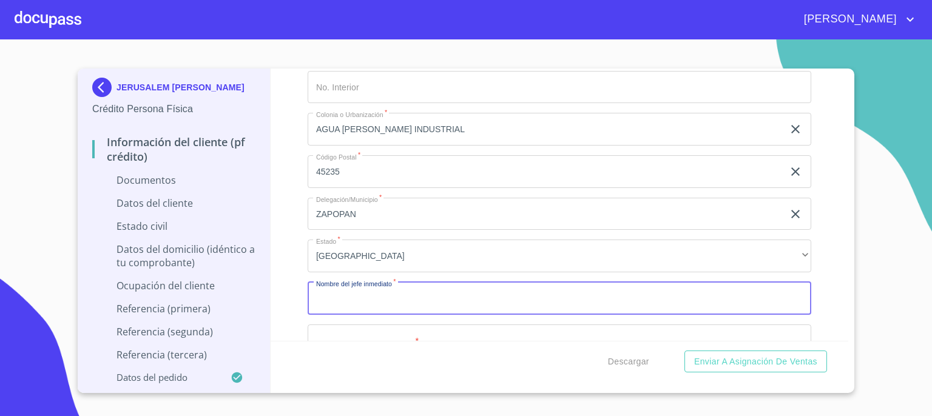
click at [471, 299] on input "Documento de identificación.   *" at bounding box center [560, 298] width 504 height 33
type input "J"
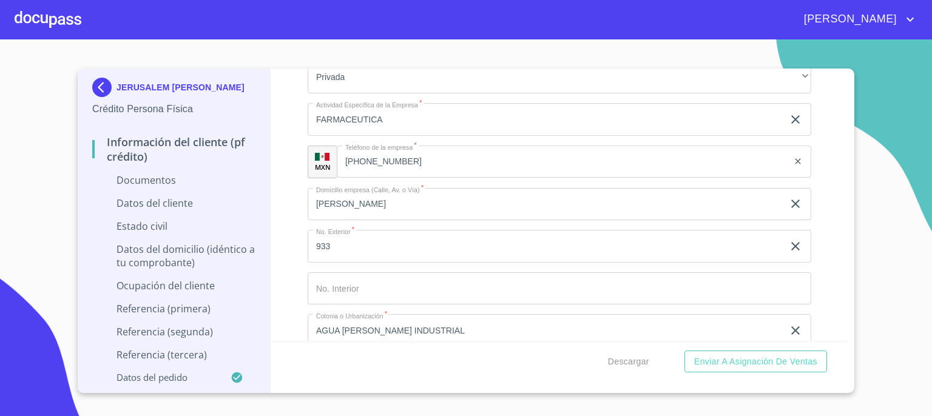
scroll to position [2975, 0]
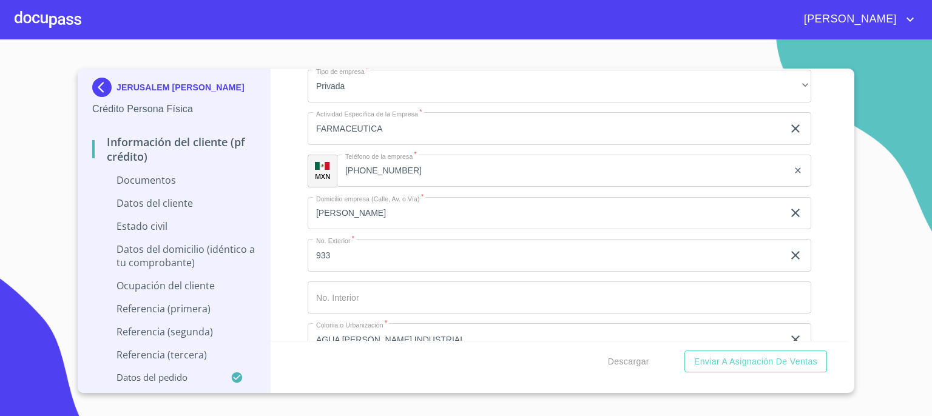
type input "LUIS ARREAGA GIRADO"
drag, startPoint x: 385, startPoint y: 168, endPoint x: 402, endPoint y: 167, distance: 16.4
click at [392, 170] on input "(33)36122351" at bounding box center [578, 171] width 421 height 33
drag, startPoint x: 419, startPoint y: 168, endPoint x: 365, endPoint y: 162, distance: 54.9
click at [365, 162] on div "+52 (33)36122351 ​" at bounding box center [575, 171] width 474 height 33
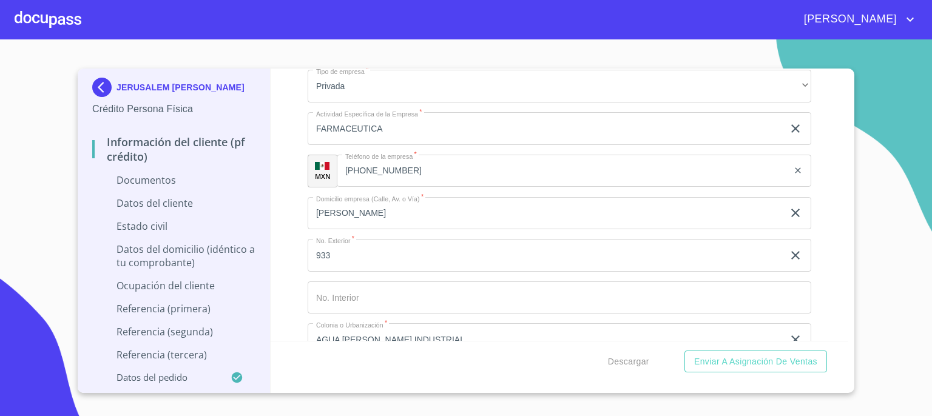
click at [850, 334] on div "JERUSALEM RODRIGUEZ URENDA Crédito Persona Física Información del cliente (PF c…" at bounding box center [466, 231] width 777 height 325
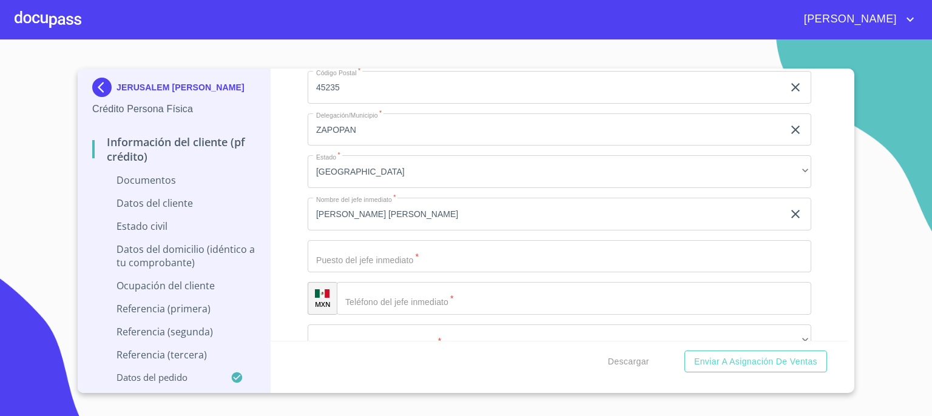
scroll to position [3274, 0]
click at [600, 299] on input "Documento de identificación.   *" at bounding box center [574, 294] width 475 height 33
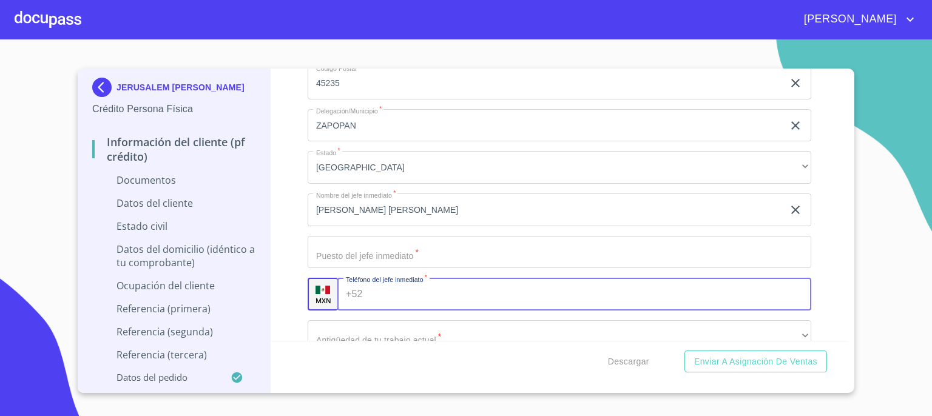
paste input "(33)36122351"
type input "(33)36122351"
click at [482, 246] on input "Documento de identificación.   *" at bounding box center [560, 252] width 504 height 33
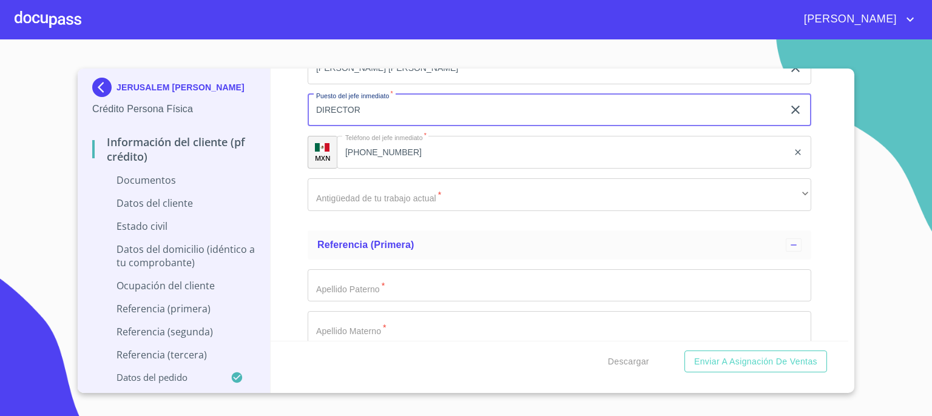
scroll to position [3420, 0]
type input "DIRECTOR"
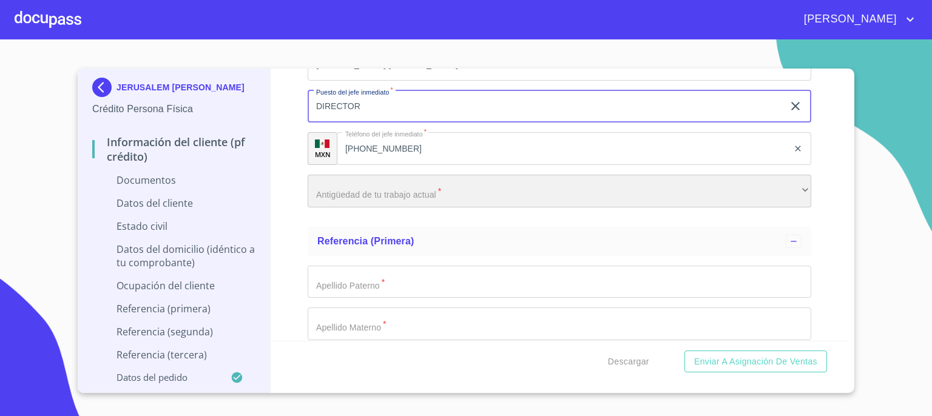
click at [787, 196] on div "​" at bounding box center [560, 191] width 504 height 33
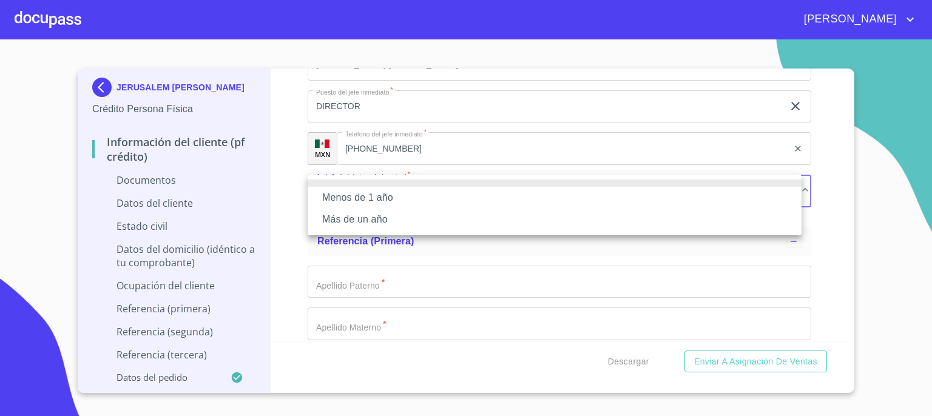
click at [751, 203] on li "Menos de 1 año" at bounding box center [555, 198] width 494 height 22
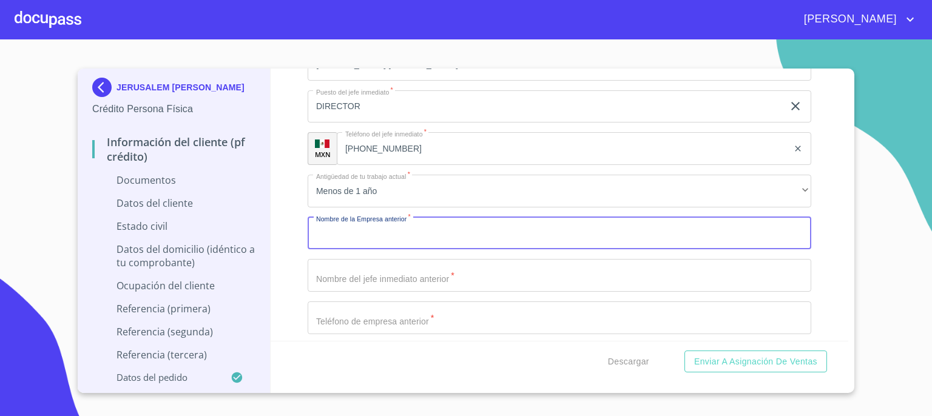
click at [634, 229] on input "Documento de identificación.   *" at bounding box center [560, 233] width 504 height 33
type input "GRUPO AIREX SA DE CV"
click at [600, 278] on input "Documento de identificación.   *" at bounding box center [560, 275] width 504 height 33
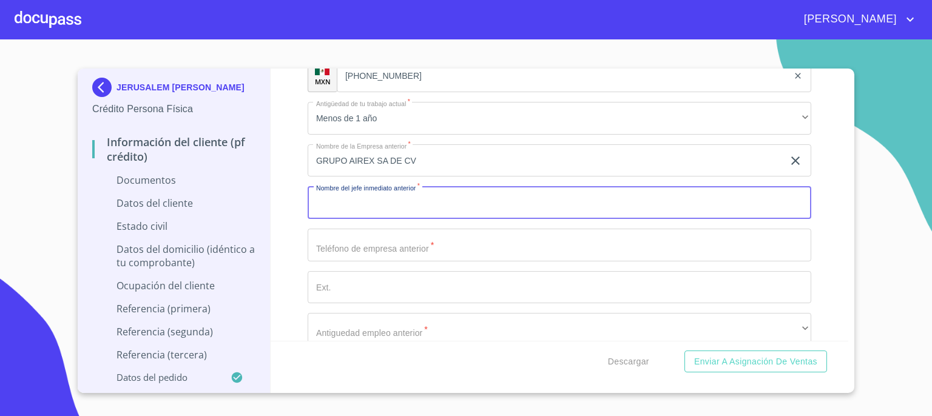
scroll to position [3517, 0]
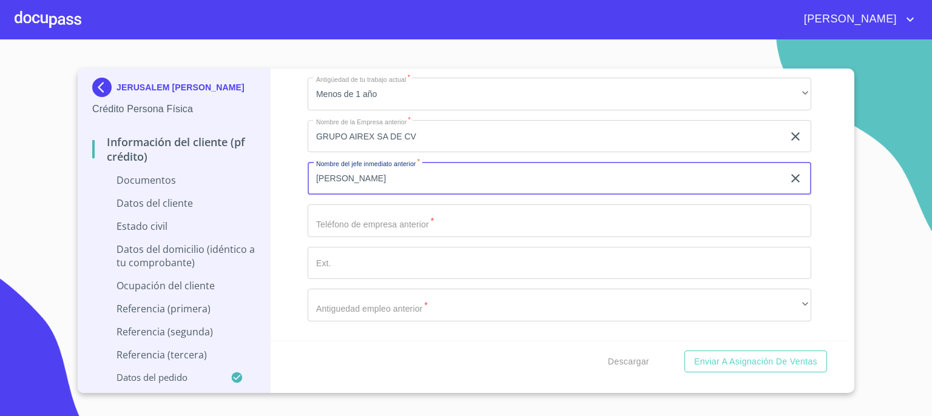
type input "NILDA LOPEZ TOVAR"
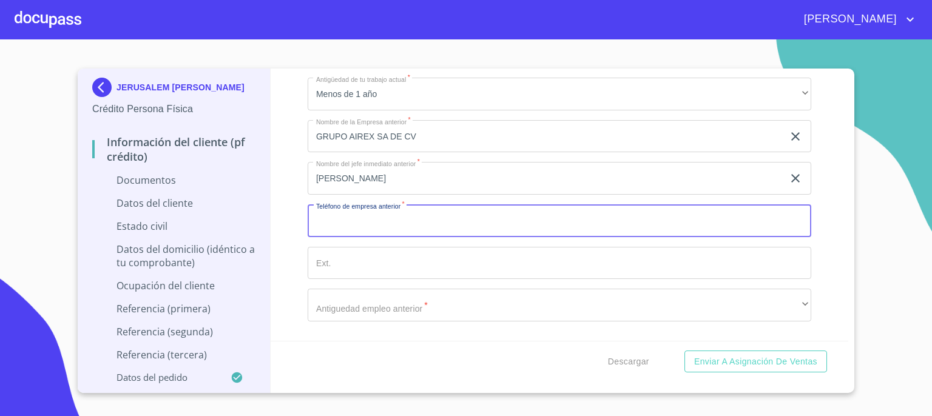
click at [510, 221] on input "Documento de identificación.   *" at bounding box center [560, 221] width 504 height 33
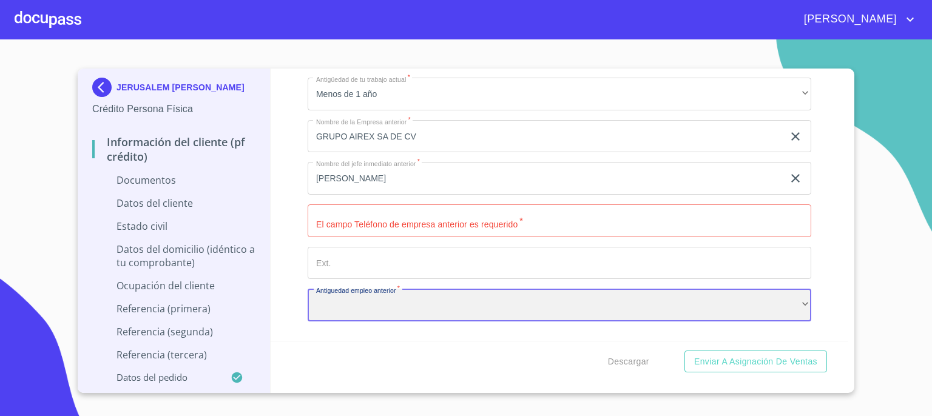
click at [523, 312] on div "​" at bounding box center [560, 305] width 504 height 33
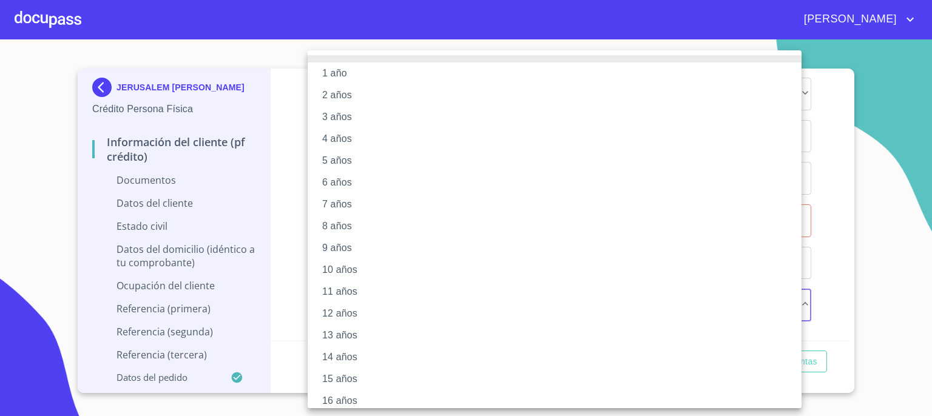
click at [473, 97] on li "2 años" at bounding box center [559, 95] width 503 height 22
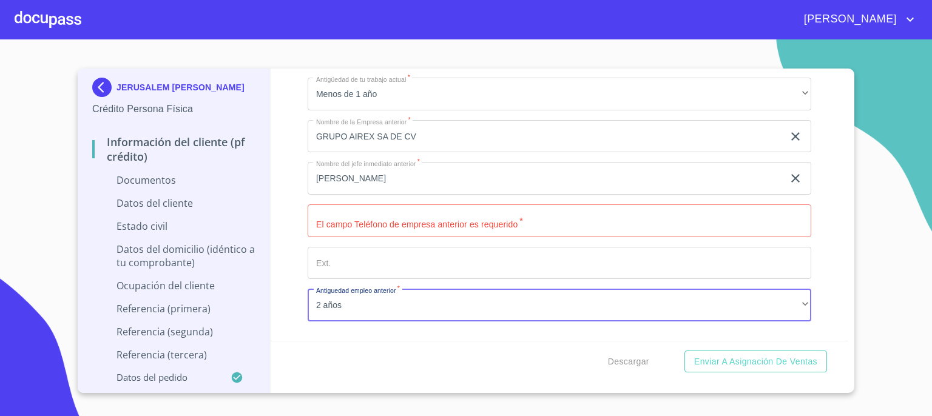
click at [437, 223] on input "Documento de identificación.   *" at bounding box center [560, 221] width 504 height 33
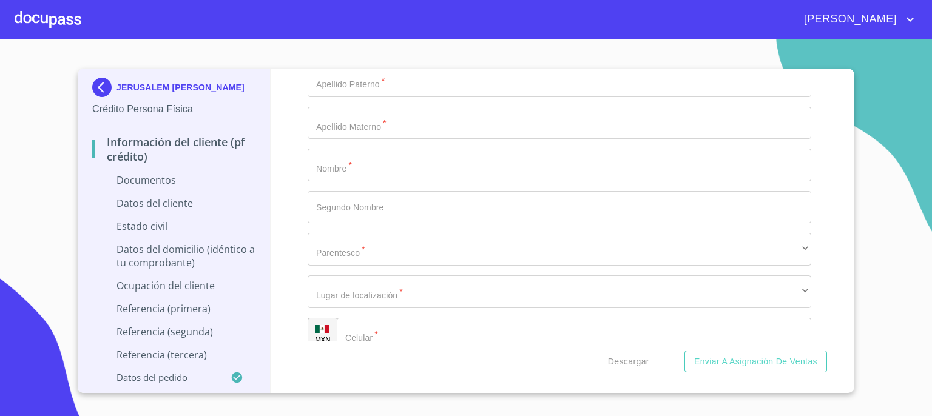
scroll to position [3692, 0]
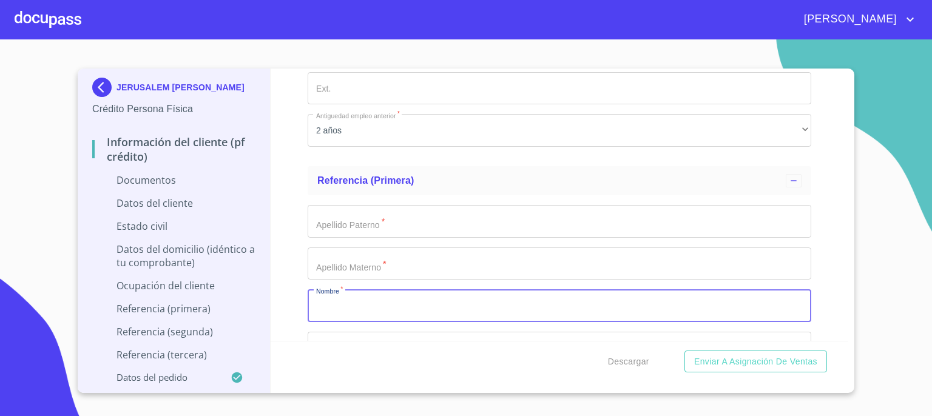
click at [587, 305] on input "Documento de identificación.   *" at bounding box center [560, 306] width 504 height 33
type input "JUDITH"
click at [555, 219] on input "Documento de identificación.   *" at bounding box center [560, 221] width 504 height 33
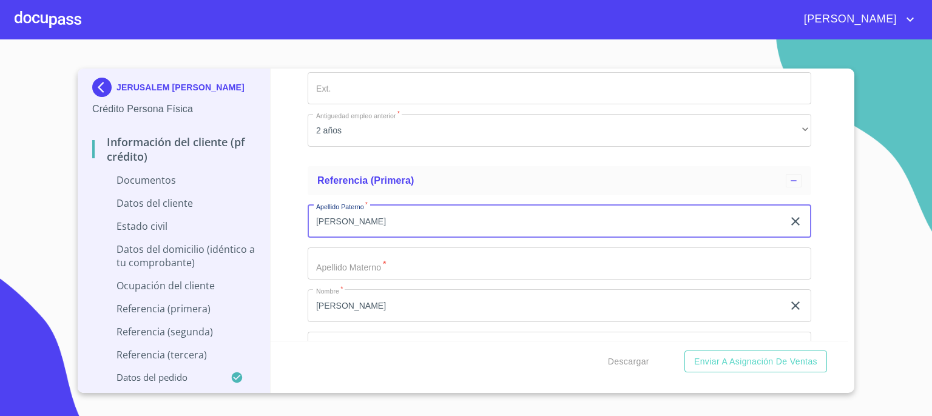
type input "RODRIGUEZ"
click at [534, 258] on input "Documento de identificación.   *" at bounding box center [560, 264] width 504 height 33
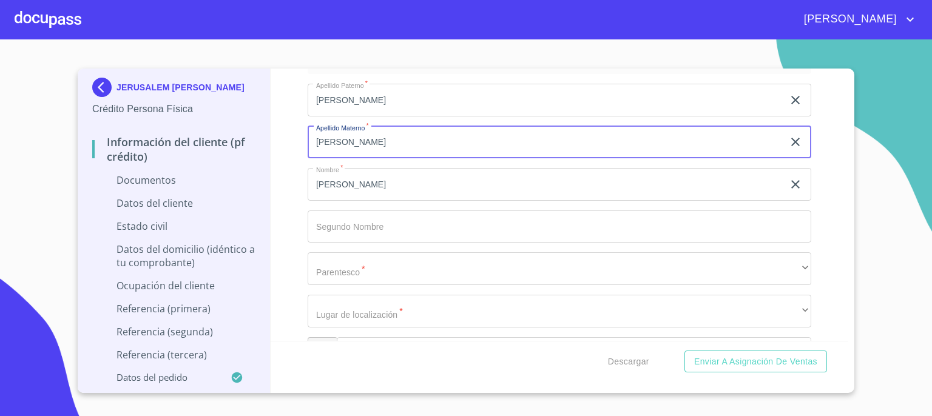
scroll to position [3838, 0]
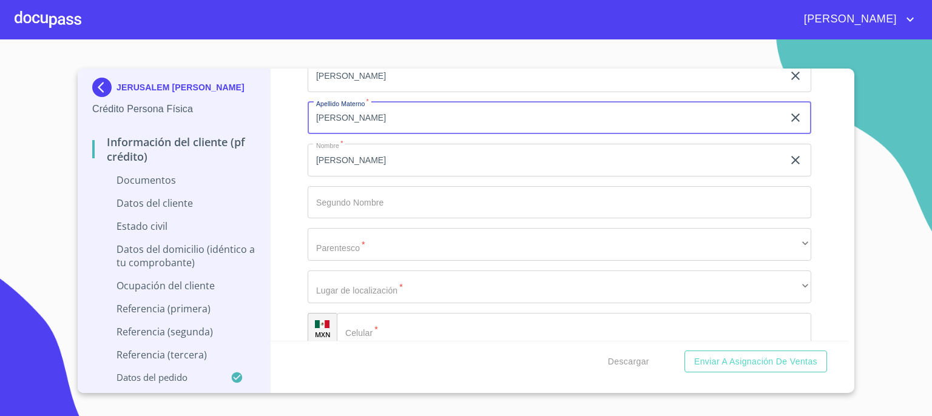
type input "URENDA"
click at [699, 328] on input "Documento de identificación.   *" at bounding box center [574, 329] width 475 height 33
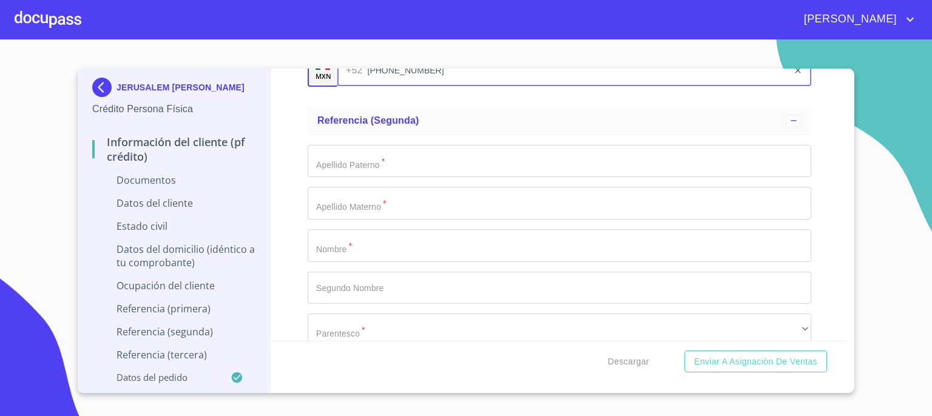
scroll to position [4121, 0]
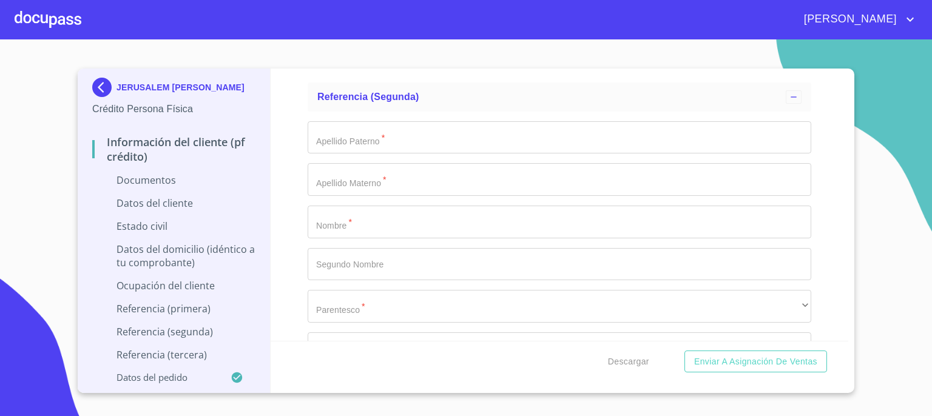
type input "(33)17192918"
click at [642, 219] on input "Documento de identificación.   *" at bounding box center [560, 222] width 504 height 33
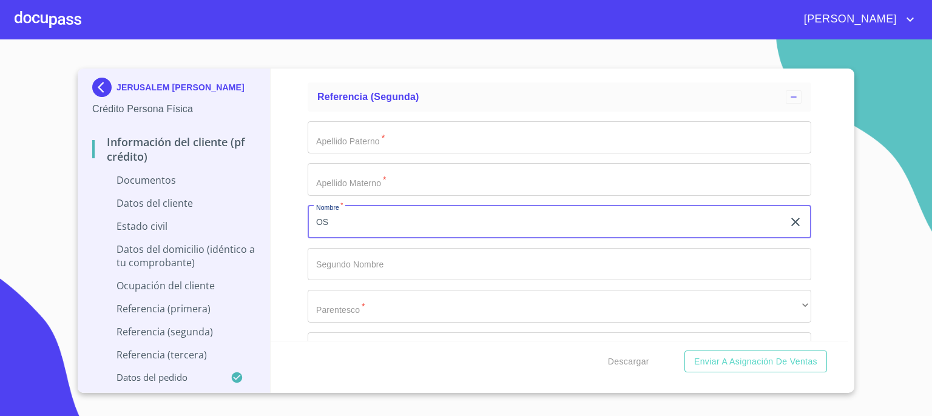
type input "O"
type input "ISRAEL"
click at [554, 138] on input "Documento de identificación.   *" at bounding box center [560, 137] width 504 height 33
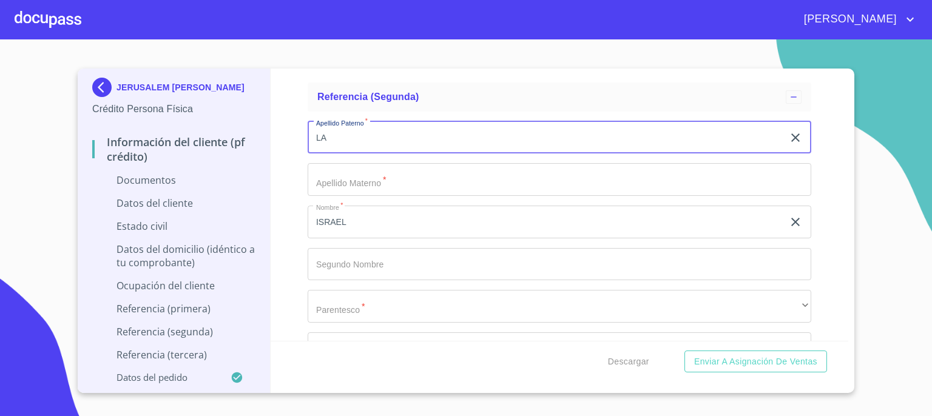
type input "L"
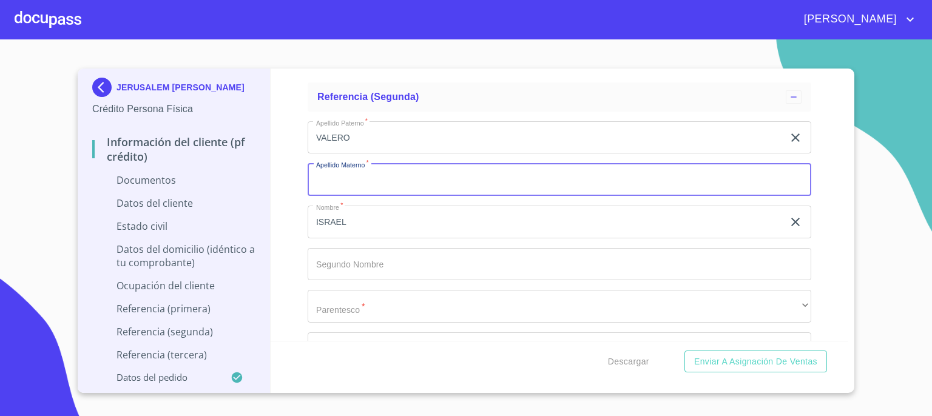
click at [520, 174] on input "Documento de identificación.   *" at bounding box center [560, 179] width 504 height 33
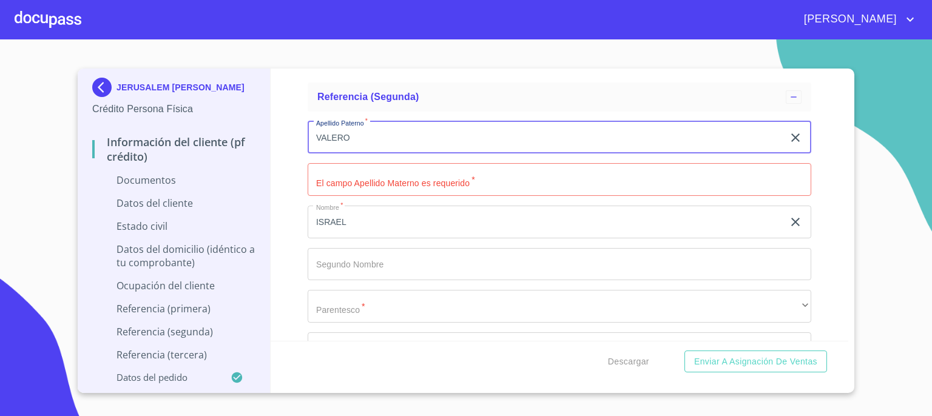
click at [458, 146] on input "VALERO" at bounding box center [546, 137] width 476 height 33
type input "VALERA"
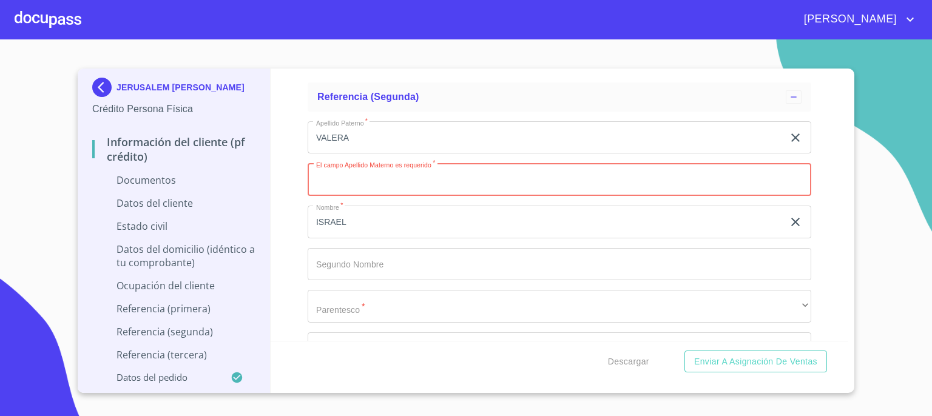
click at [435, 183] on input "Documento de identificación.   *" at bounding box center [560, 179] width 504 height 33
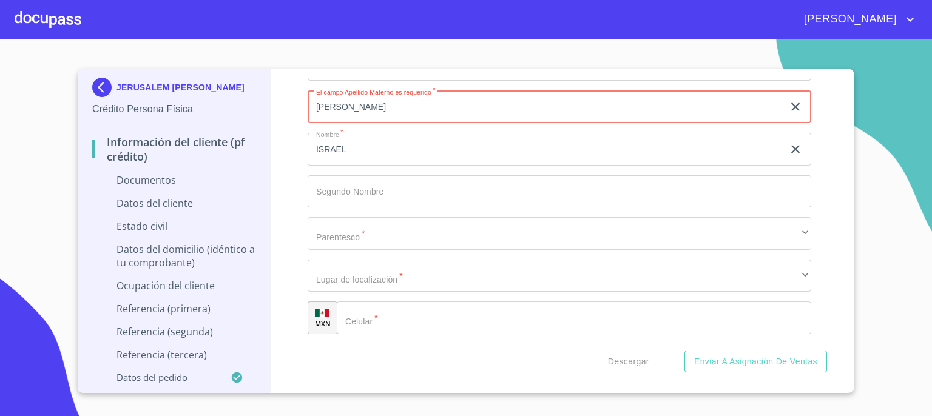
scroll to position [4218, 0]
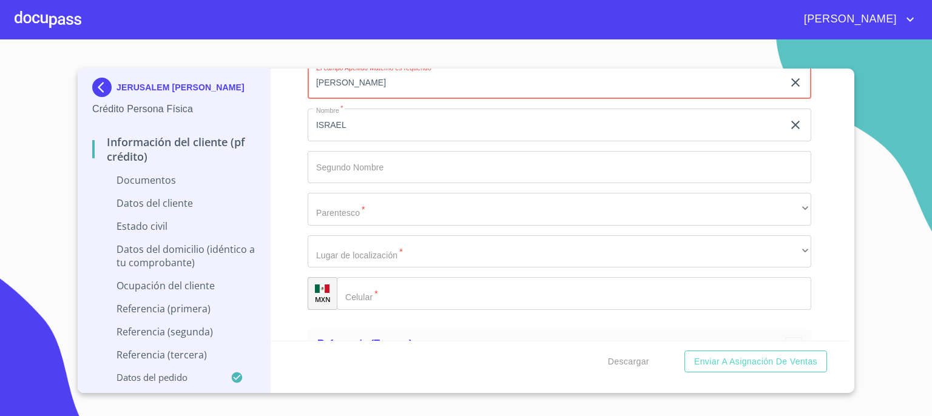
click at [689, 297] on input "Documento de identificación.   *" at bounding box center [574, 293] width 475 height 33
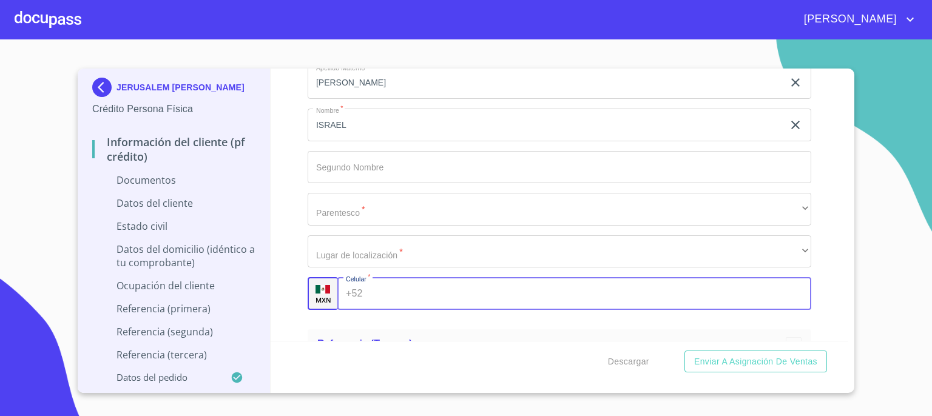
click at [498, 88] on input "BARCENAS" at bounding box center [546, 82] width 476 height 33
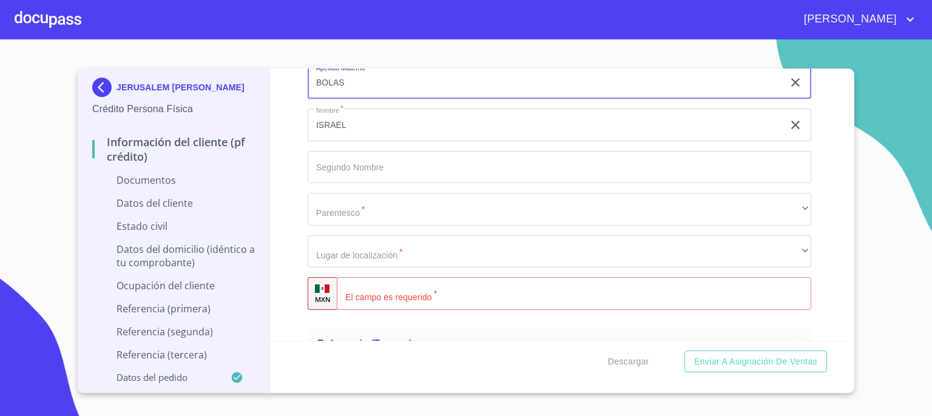
type input "BOLAS"
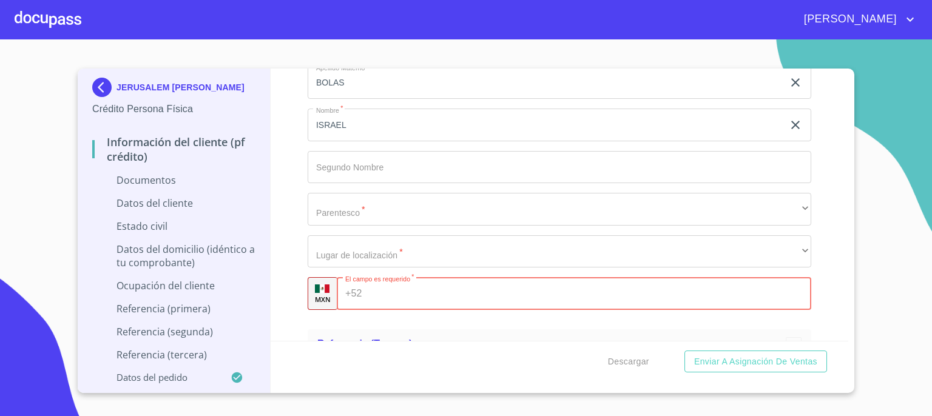
click at [461, 290] on input "Documento de identificación.   *" at bounding box center [589, 293] width 444 height 33
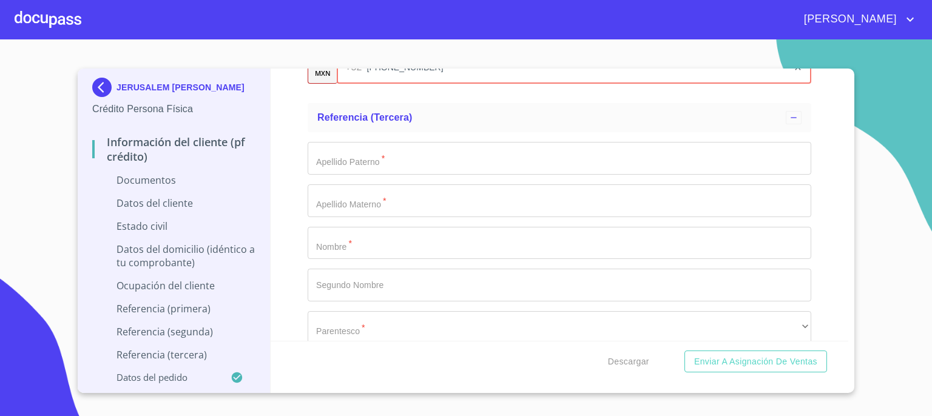
scroll to position [4468, 0]
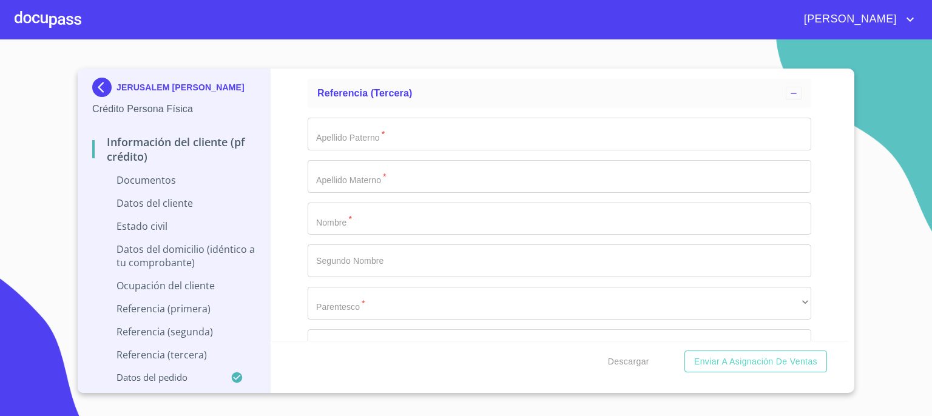
type input "(33)26128547"
click at [538, 217] on input "Documento de identificación.   *" at bounding box center [560, 219] width 504 height 33
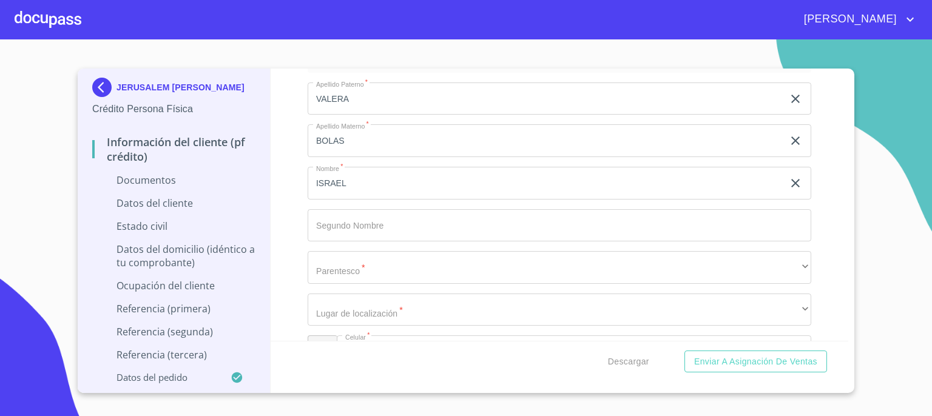
scroll to position [4169, 0]
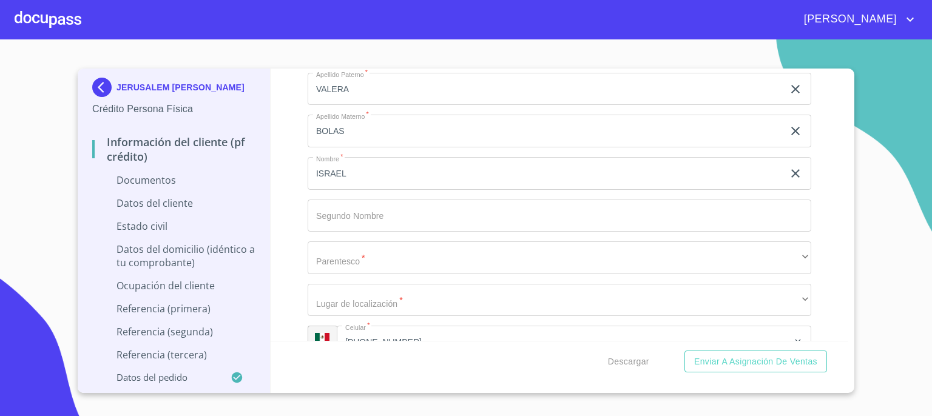
click at [454, 129] on input "BOLAS" at bounding box center [546, 131] width 476 height 33
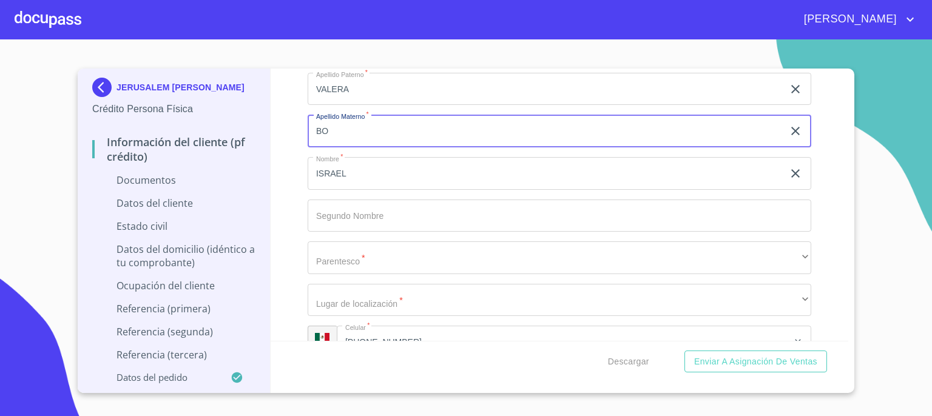
type input "B"
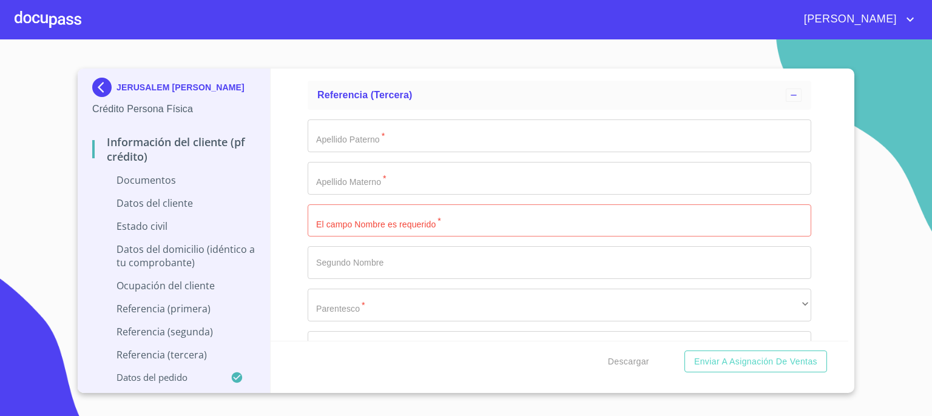
scroll to position [4485, 0]
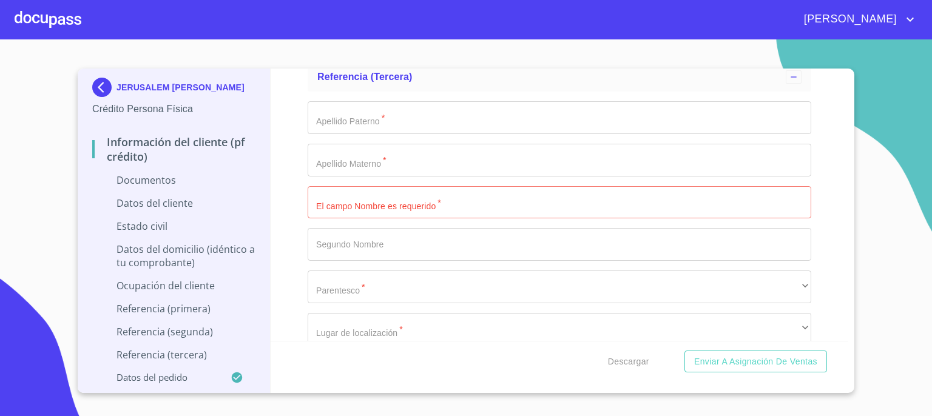
type input "GARCIA"
click at [558, 205] on input "Documento de identificación.   *" at bounding box center [560, 202] width 504 height 33
type input "J"
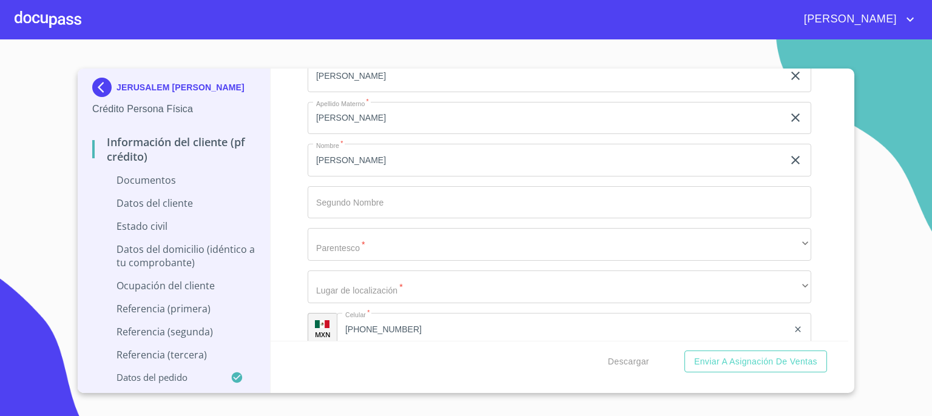
scroll to position [3781, 0]
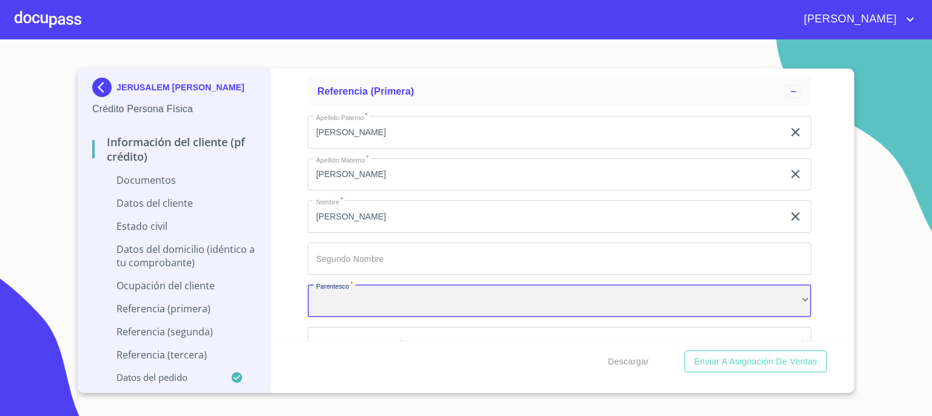
click at [775, 293] on div "​" at bounding box center [560, 301] width 504 height 33
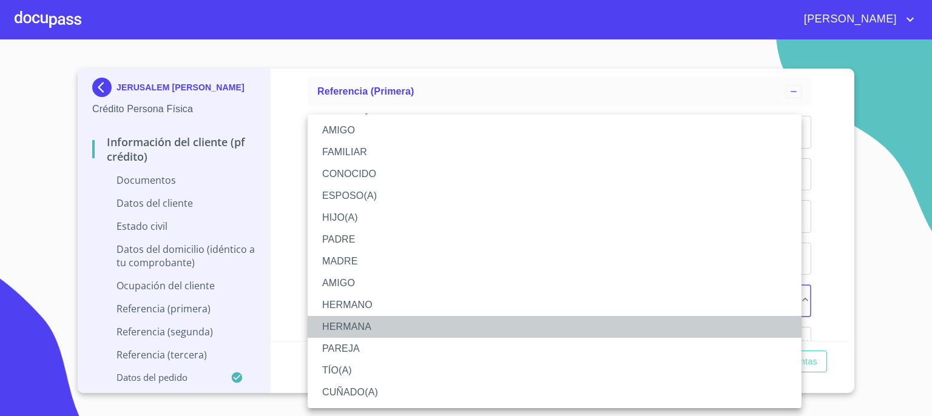
click at [619, 330] on li "HERMANA" at bounding box center [555, 327] width 494 height 22
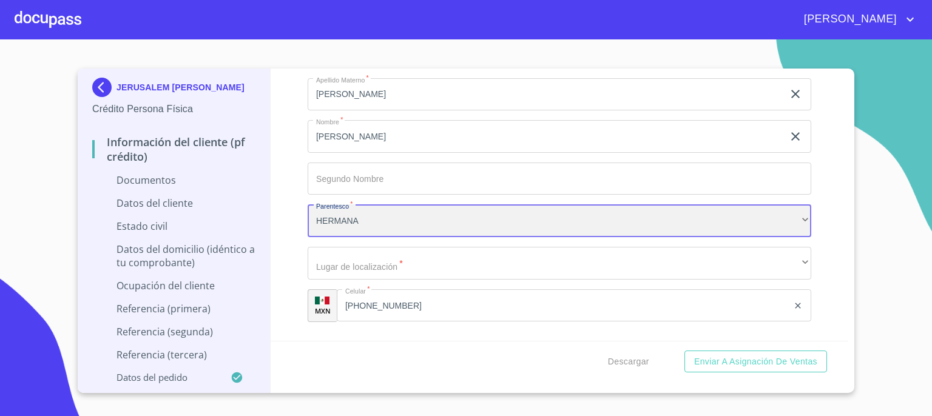
scroll to position [3878, 0]
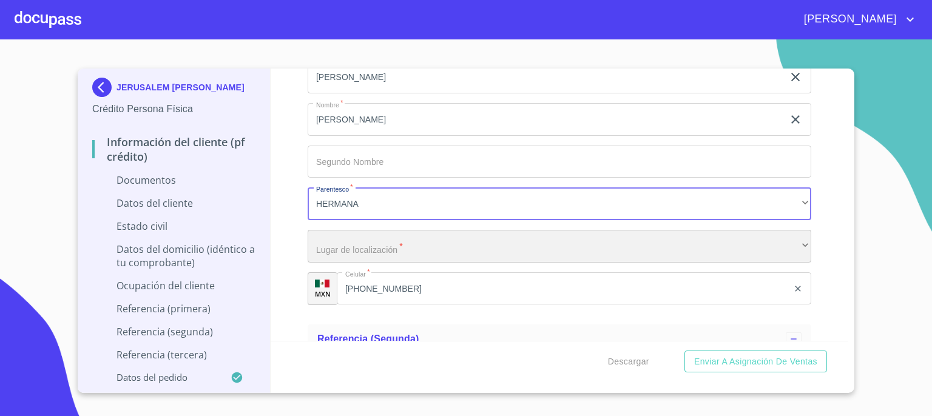
click at [755, 253] on div "​" at bounding box center [560, 246] width 504 height 33
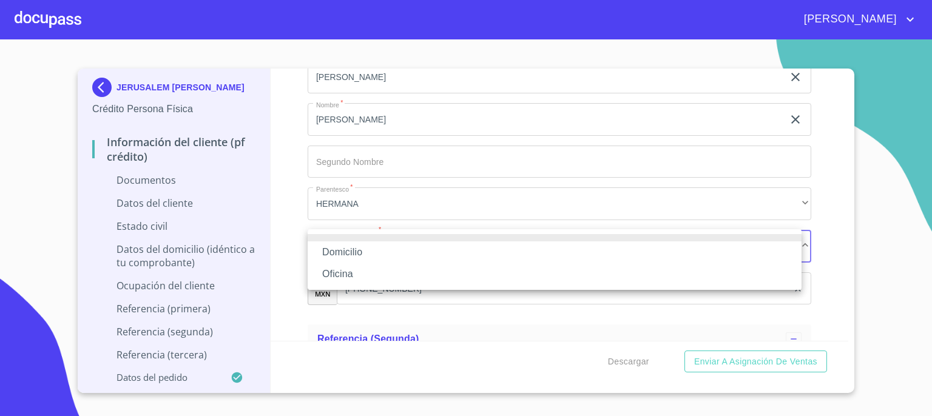
click at [738, 260] on li "Domicilio" at bounding box center [555, 253] width 494 height 22
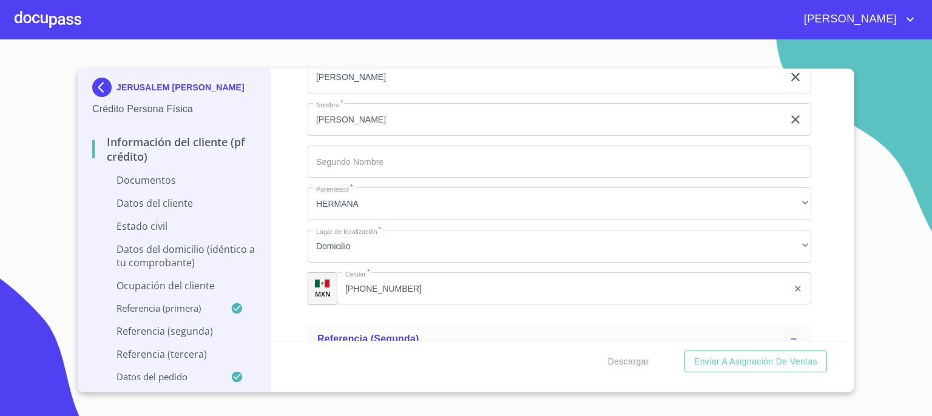
click at [849, 335] on div "JERUSALEM RODRIGUEZ URENDA Crédito Persona Física Información del cliente (PF c…" at bounding box center [466, 231] width 777 height 324
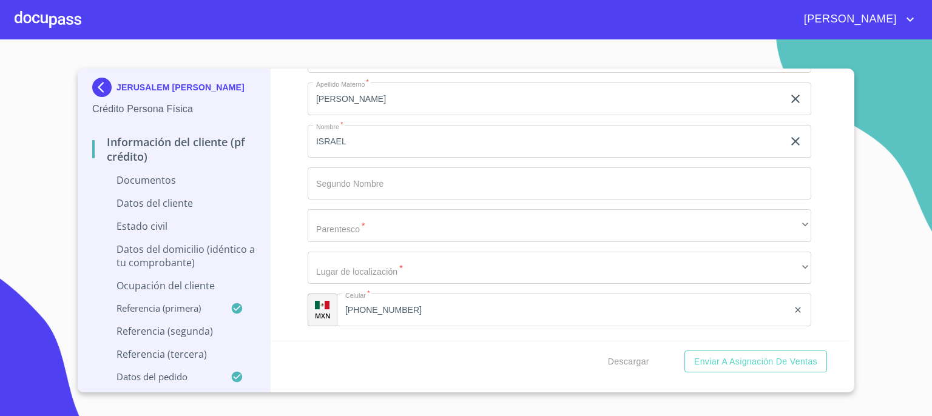
scroll to position [4210, 0]
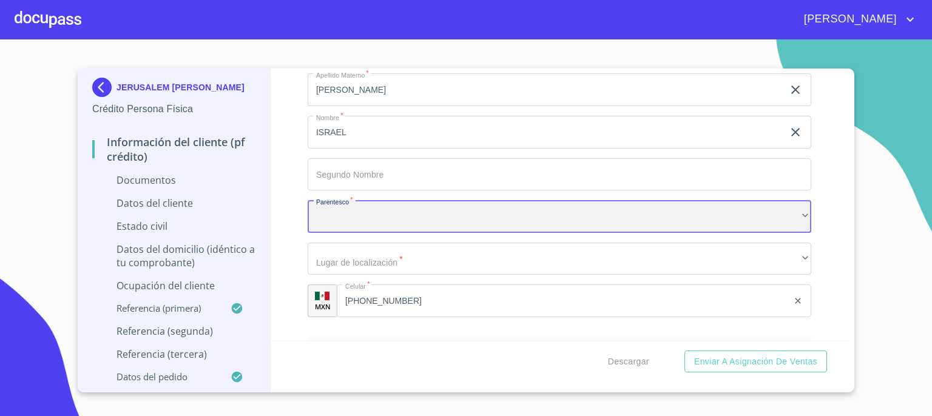
click at [769, 222] on div "​" at bounding box center [560, 216] width 504 height 33
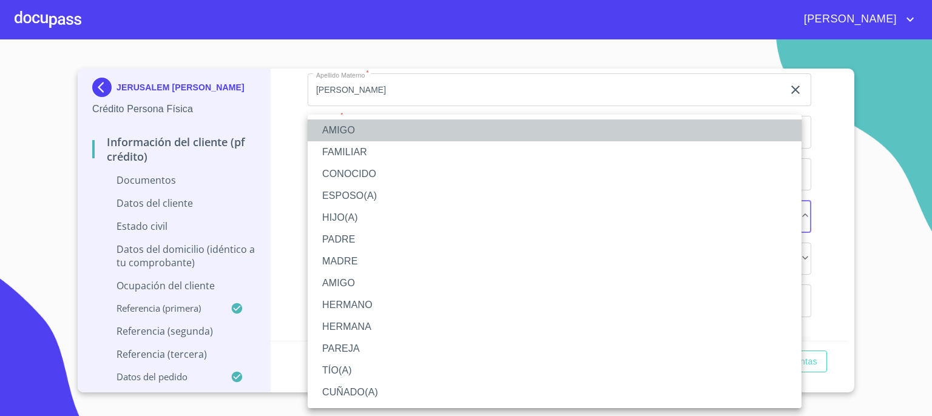
click at [664, 133] on li "AMIGO" at bounding box center [555, 131] width 494 height 22
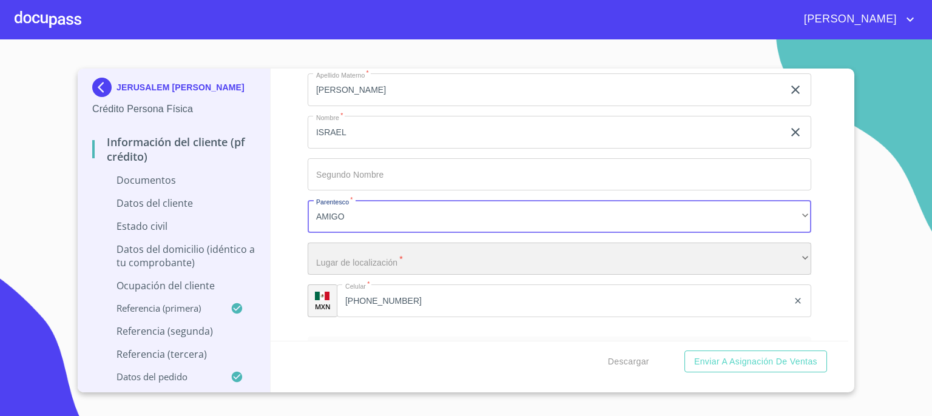
click at [618, 248] on div "​" at bounding box center [560, 259] width 504 height 33
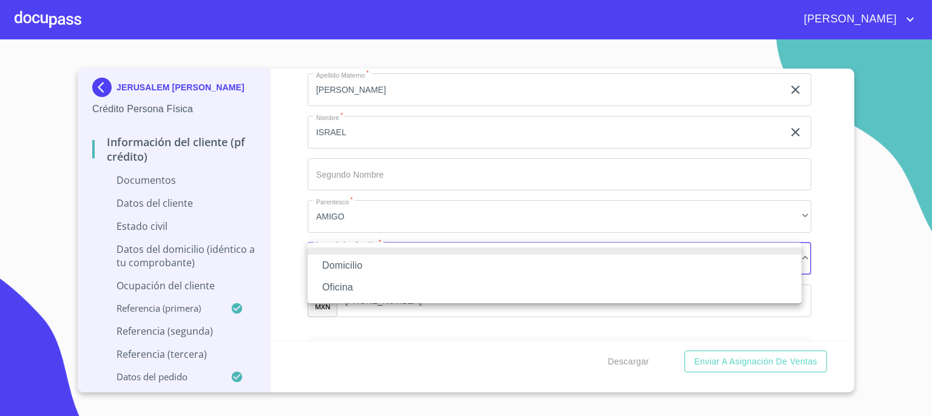
click at [609, 267] on li "Domicilio" at bounding box center [555, 266] width 494 height 22
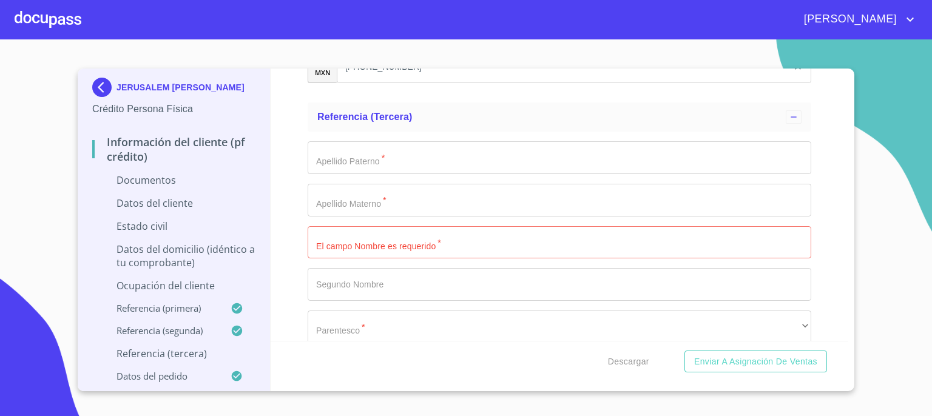
scroll to position [4469, 0]
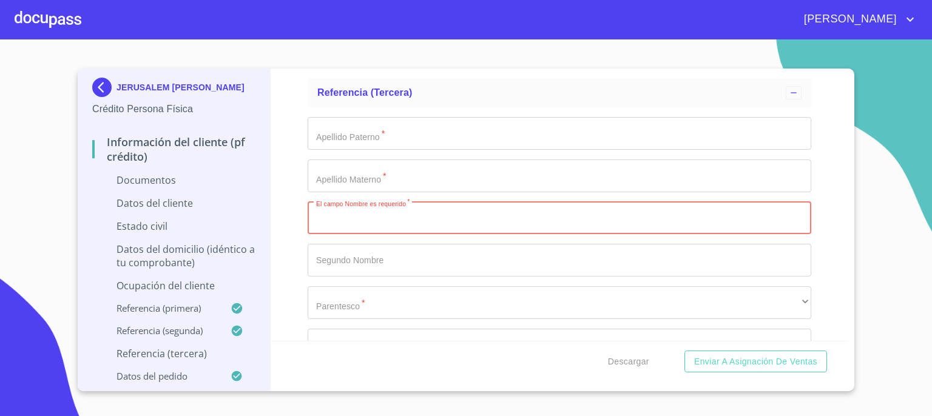
click at [511, 222] on input "Documento de identificación.   *" at bounding box center [560, 218] width 504 height 33
type input "JULIO"
click at [512, 135] on input "Documento de identificación.   *" at bounding box center [560, 133] width 504 height 33
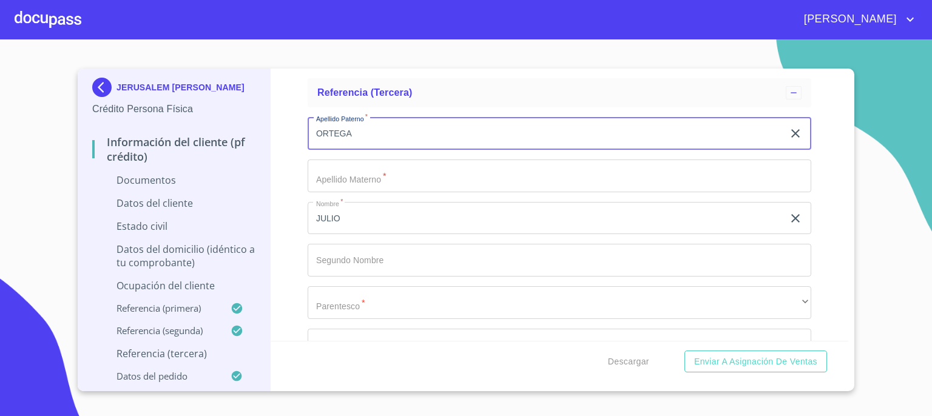
type input "ORTEGA"
click at [478, 180] on input "Documento de identificación.   *" at bounding box center [560, 176] width 504 height 33
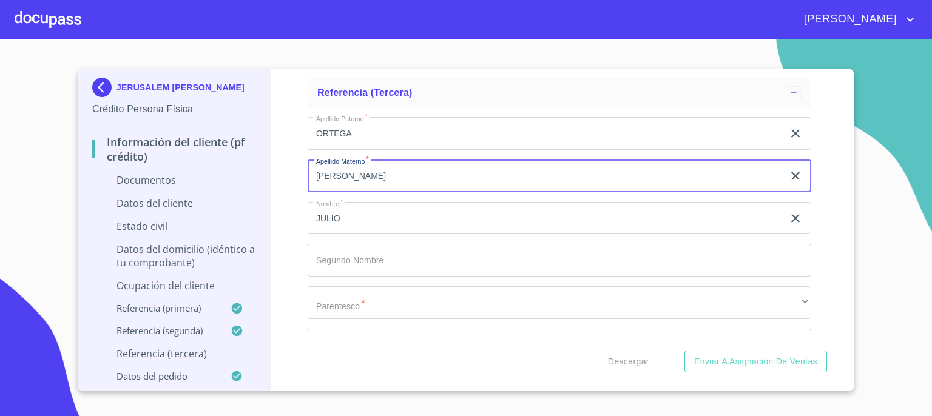
type input "GARCIA"
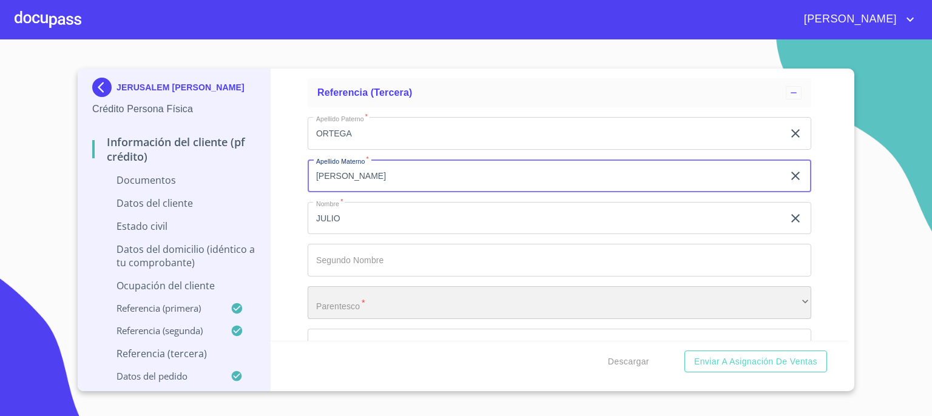
click at [662, 297] on div "​" at bounding box center [560, 303] width 504 height 33
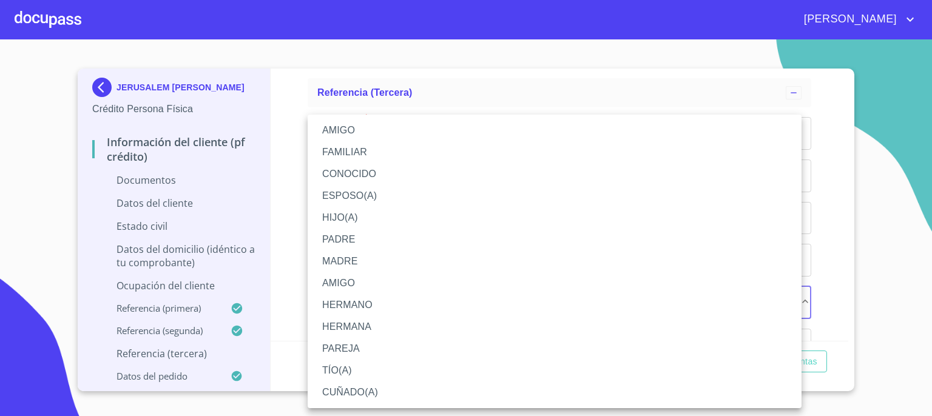
click at [607, 125] on li "AMIGO" at bounding box center [555, 131] width 494 height 22
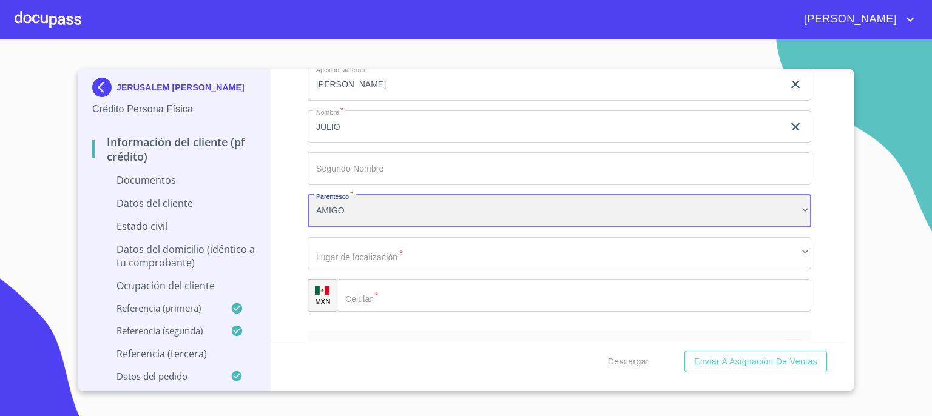
scroll to position [4566, 0]
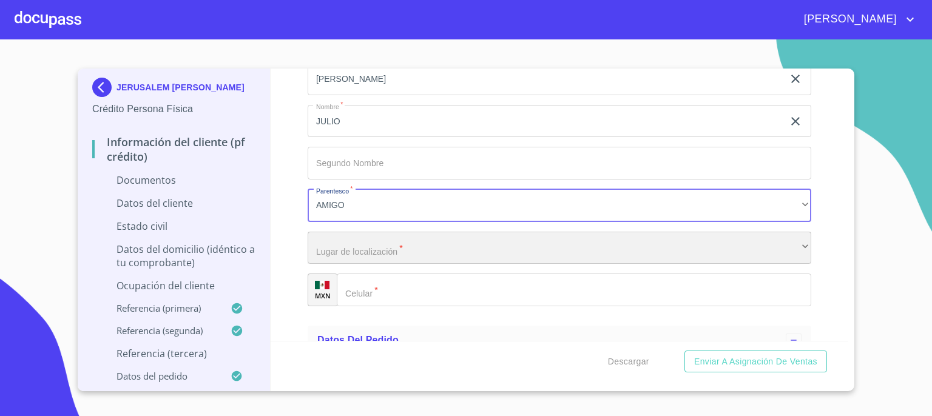
click at [727, 252] on div "​" at bounding box center [560, 248] width 504 height 33
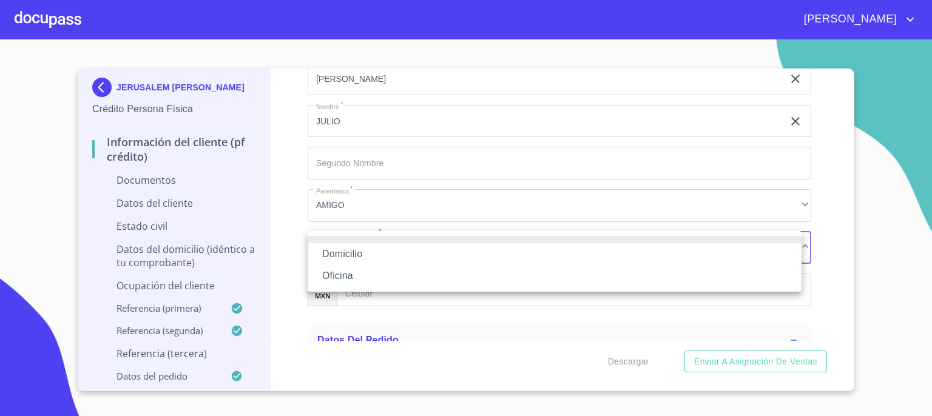
click at [727, 252] on li "Domicilio" at bounding box center [555, 254] width 494 height 22
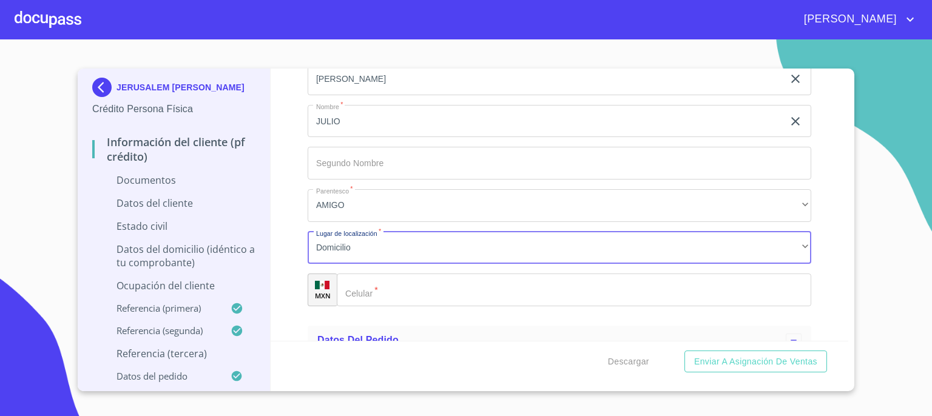
click at [658, 292] on input "Documento de identificación.   *" at bounding box center [574, 290] width 475 height 33
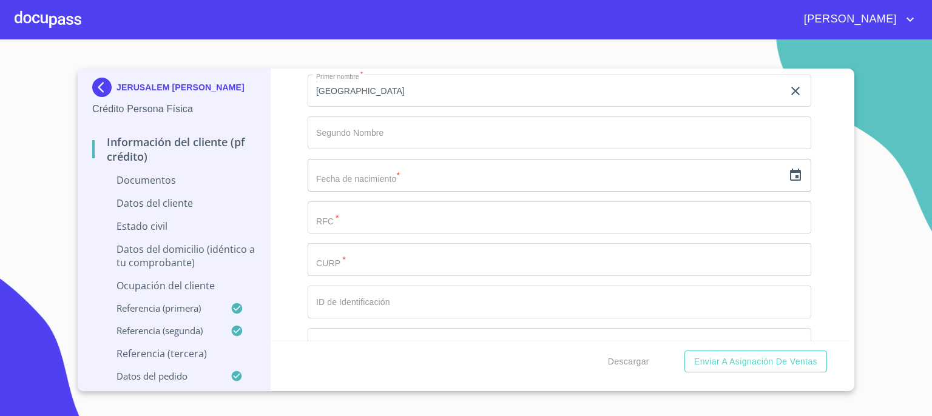
scroll to position [1609, 0]
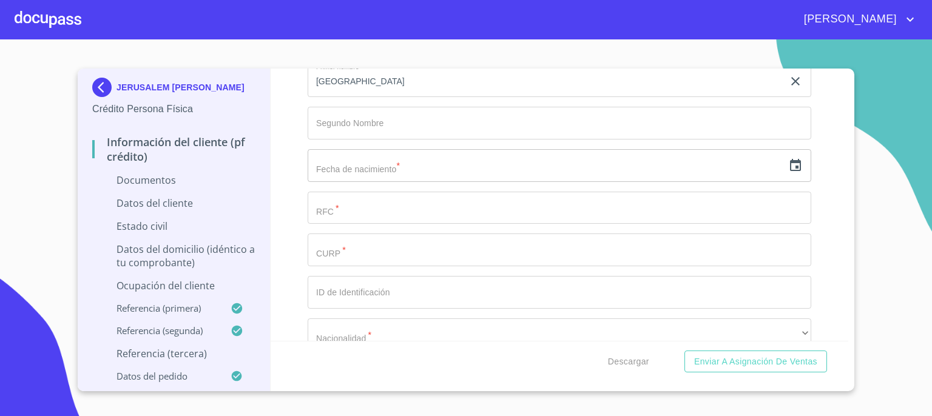
type input "(33)10731311"
click at [527, 296] on input "Documento de identificación.   *" at bounding box center [560, 292] width 504 height 33
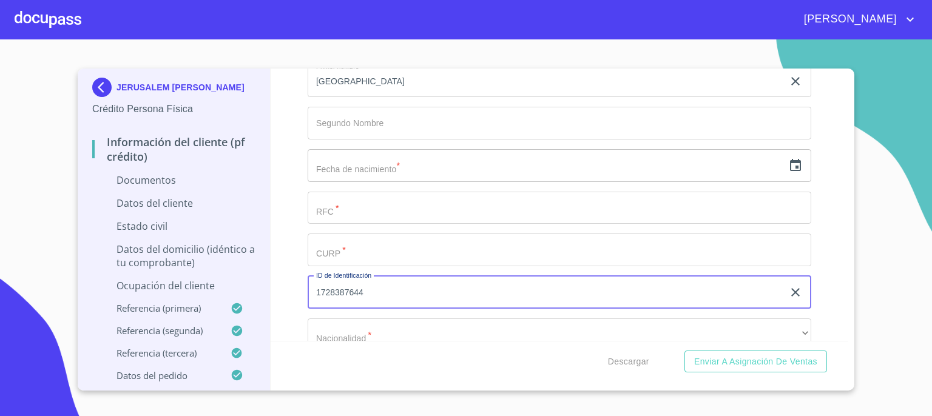
type input "1728387644"
click at [818, 259] on div "Información del cliente (PF crédito) Documentos Documento de identificación.   …" at bounding box center [560, 205] width 579 height 273
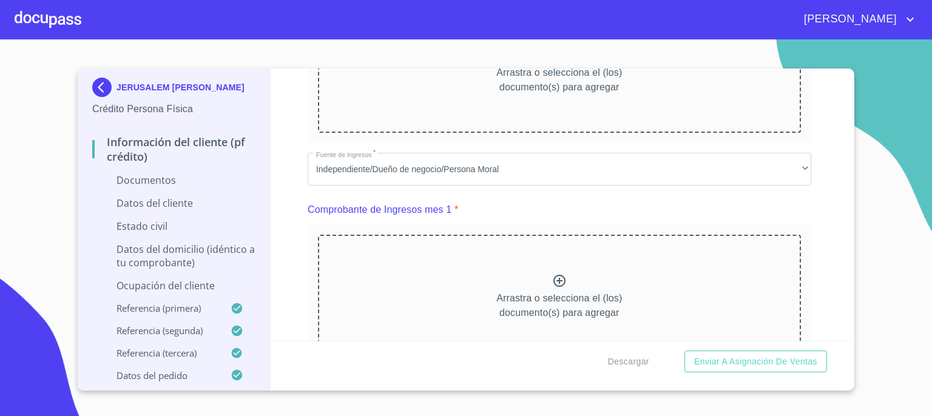
scroll to position [437, 0]
